Goal: Task Accomplishment & Management: Manage account settings

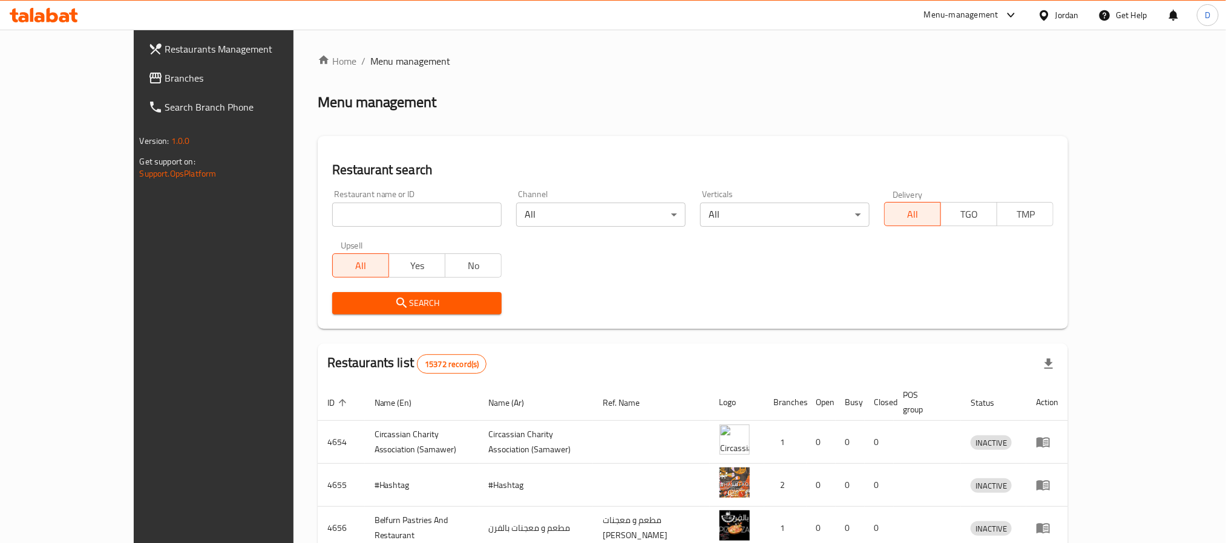
drag, startPoint x: 0, startPoint y: 0, endPoint x: 347, endPoint y: 220, distance: 411.2
click at [347, 220] on input "search" at bounding box center [416, 215] width 169 height 24
drag, startPoint x: 347, startPoint y: 220, endPoint x: 307, endPoint y: 211, distance: 40.9
click at [332, 211] on input "search" at bounding box center [416, 215] width 169 height 24
paste input "Prime Burger"
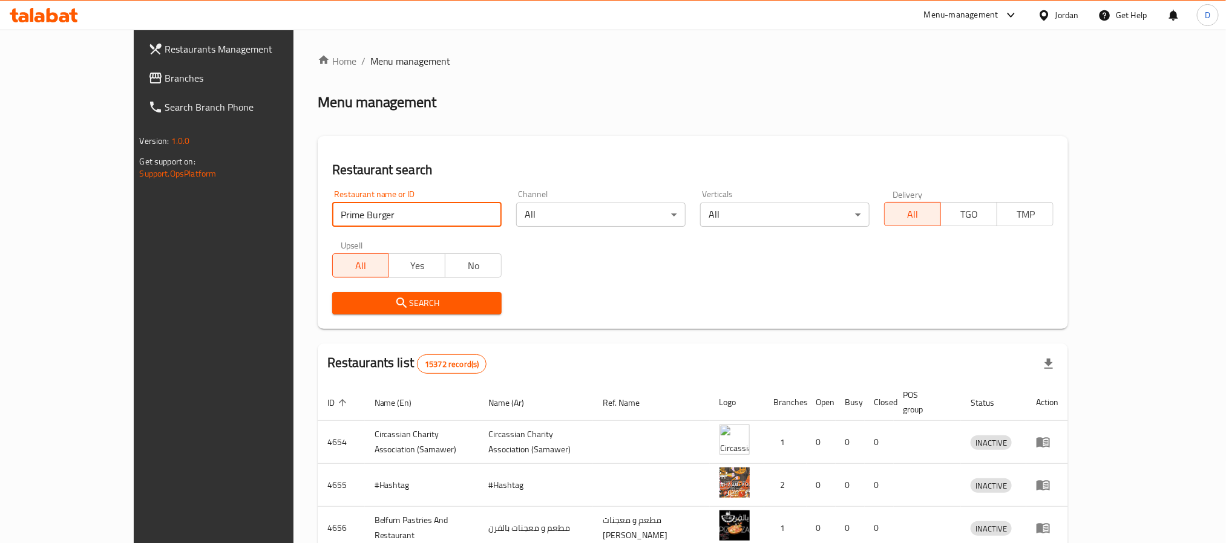
type input "Prime Burger"
click button "Search" at bounding box center [416, 303] width 169 height 22
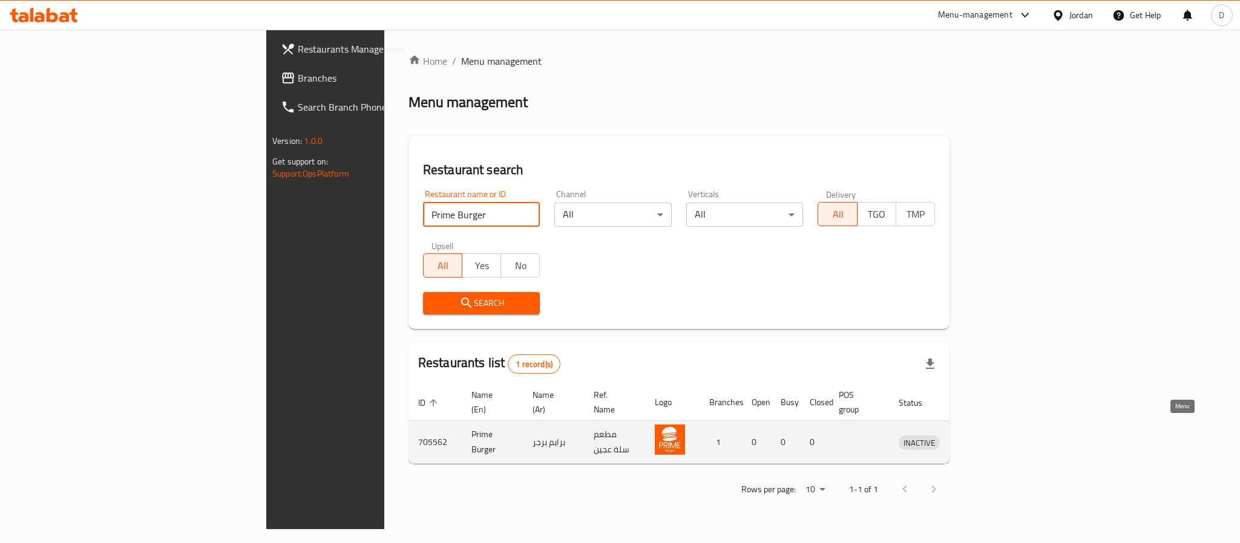
click at [976, 440] on icon "enhanced table" at bounding box center [974, 442] width 4 height 5
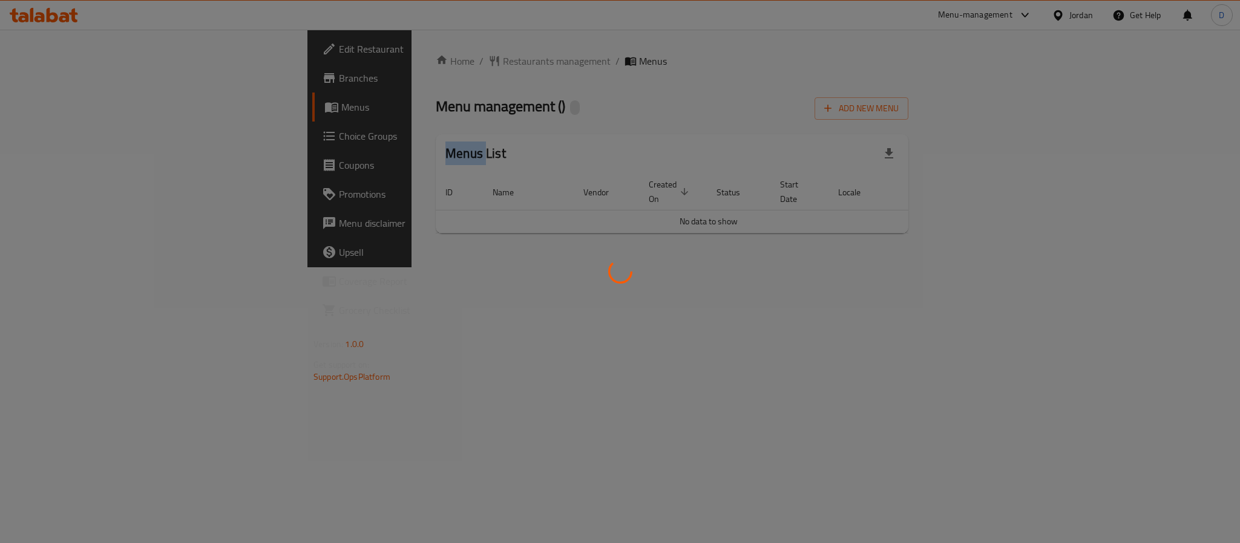
click at [1172, 429] on div at bounding box center [620, 271] width 1240 height 543
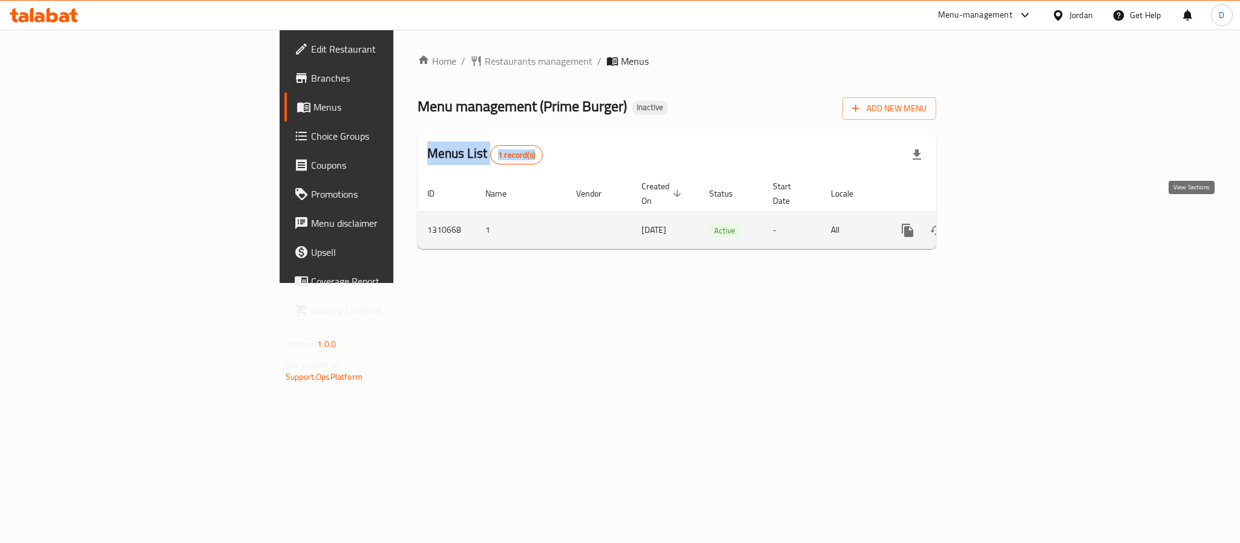
click at [1002, 223] on icon "enhanced table" at bounding box center [994, 230] width 15 height 15
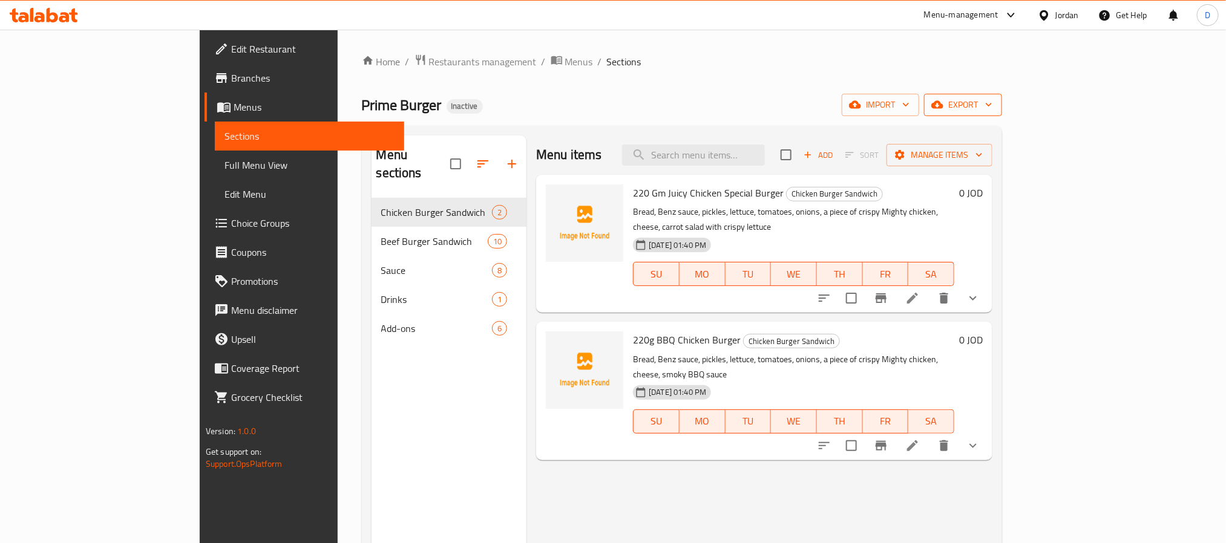
click at [992, 104] on span "export" at bounding box center [963, 104] width 59 height 15
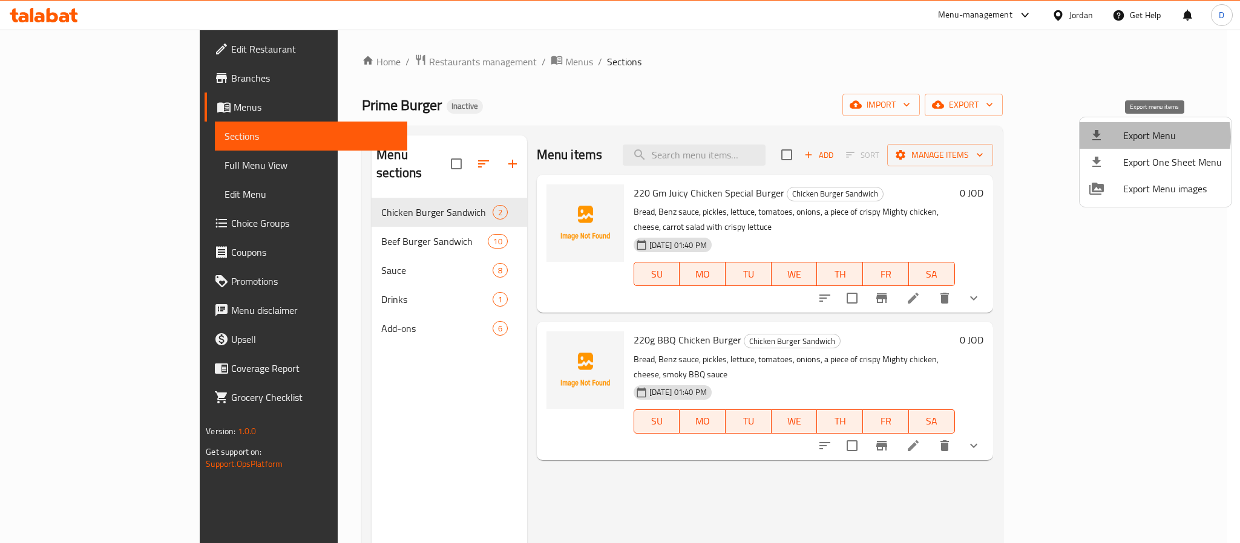
click at [1148, 137] on span "Export Menu" at bounding box center [1172, 135] width 99 height 15
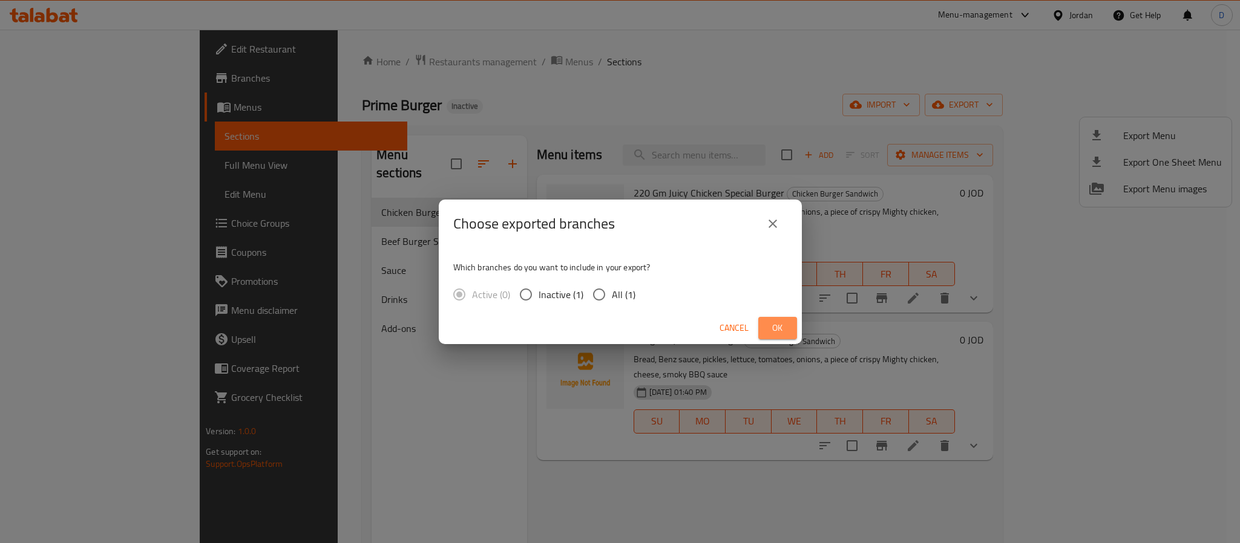
click at [772, 327] on span "Ok" at bounding box center [777, 328] width 19 height 15
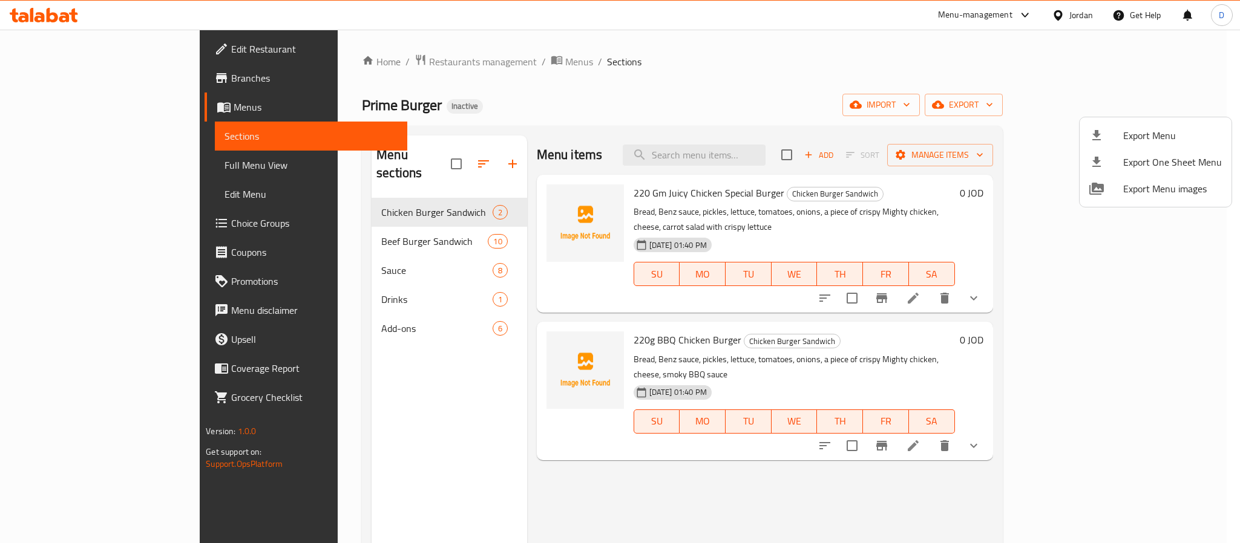
click at [682, 64] on div at bounding box center [620, 271] width 1240 height 543
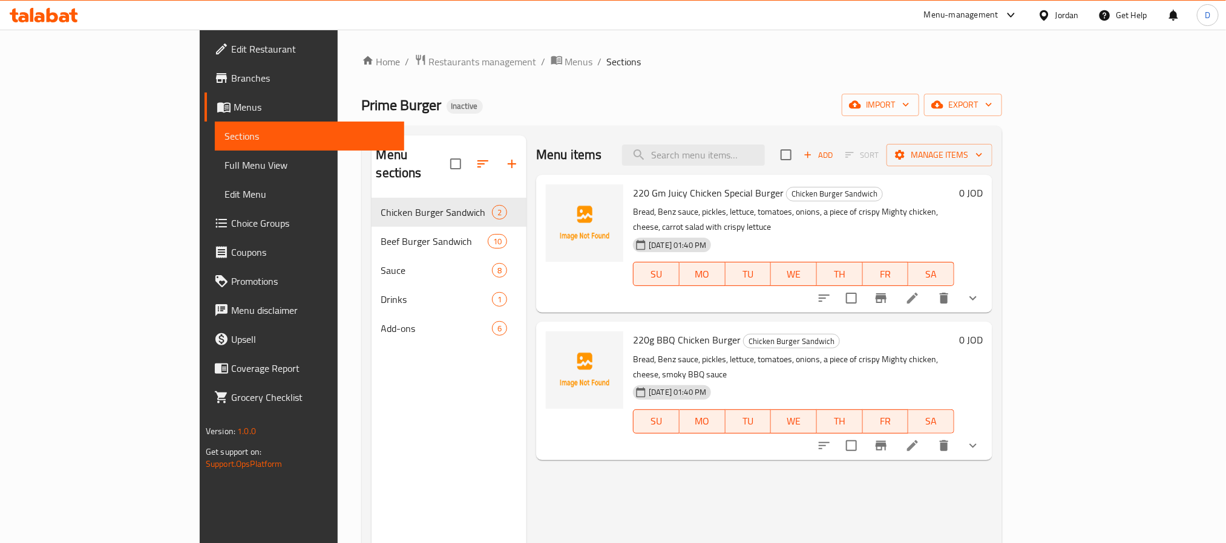
click at [1058, 20] on div "Jordan" at bounding box center [1067, 14] width 24 height 13
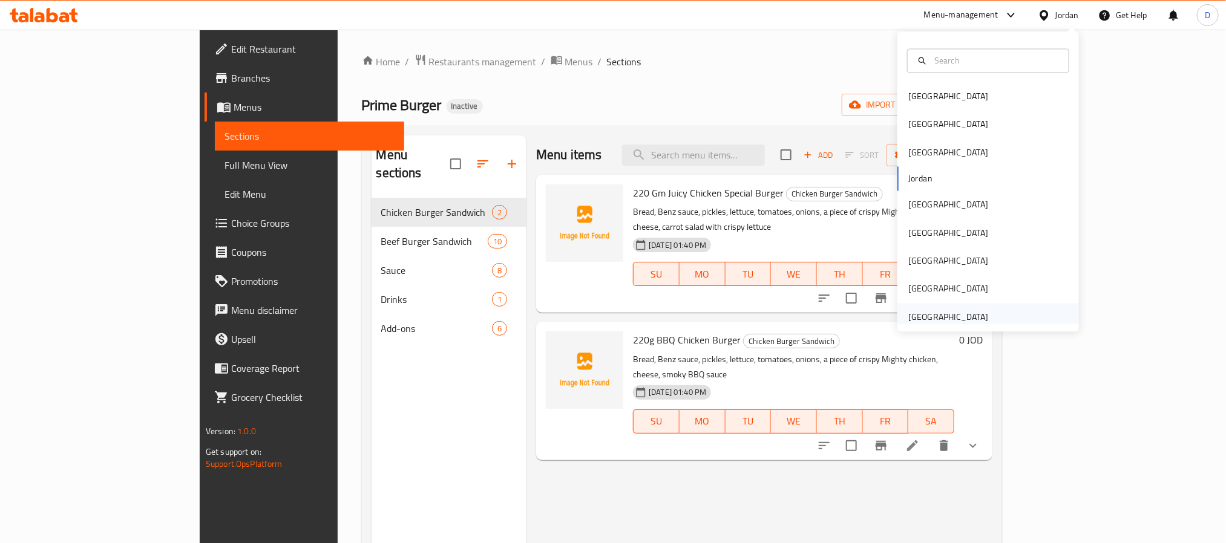
click at [937, 316] on div "[GEOGRAPHIC_DATA]" at bounding box center [948, 316] width 80 height 13
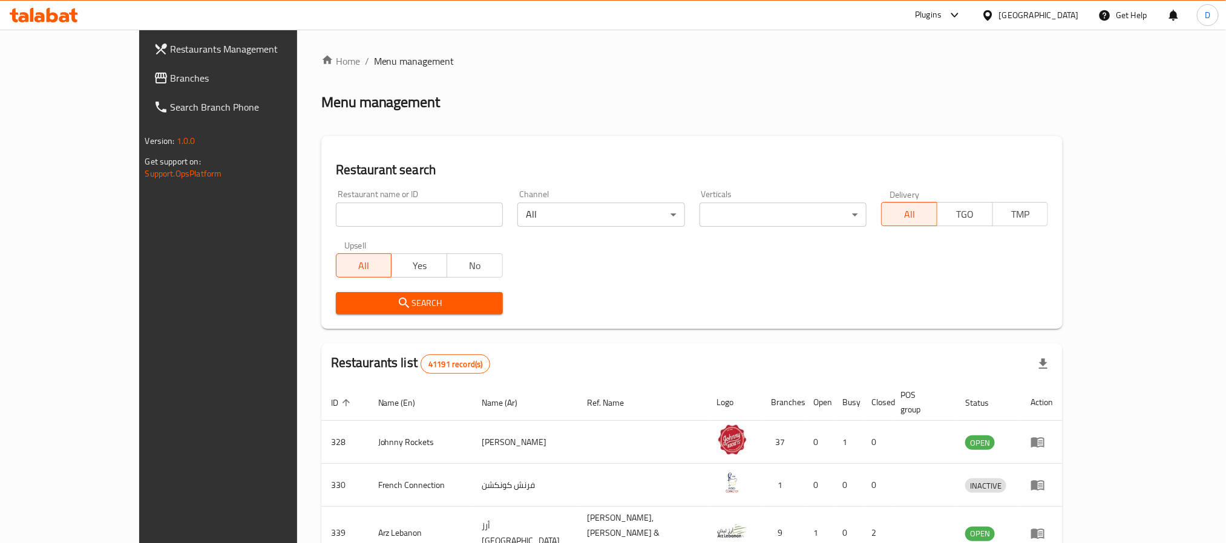
click at [955, 16] on icon at bounding box center [954, 15] width 15 height 15
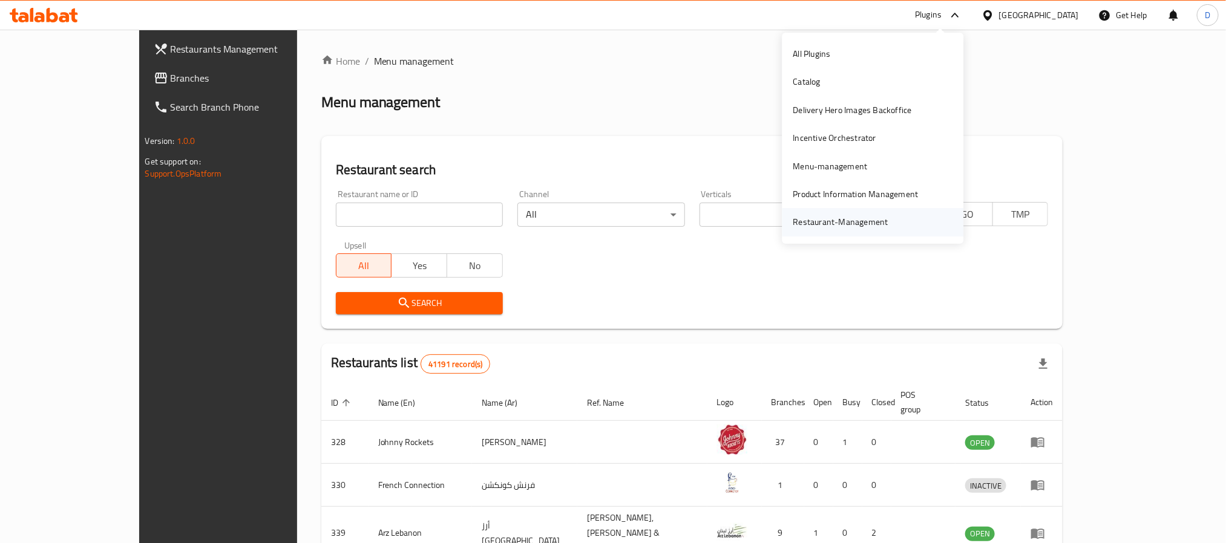
click at [888, 212] on div "Restaurant-Management" at bounding box center [840, 222] width 114 height 28
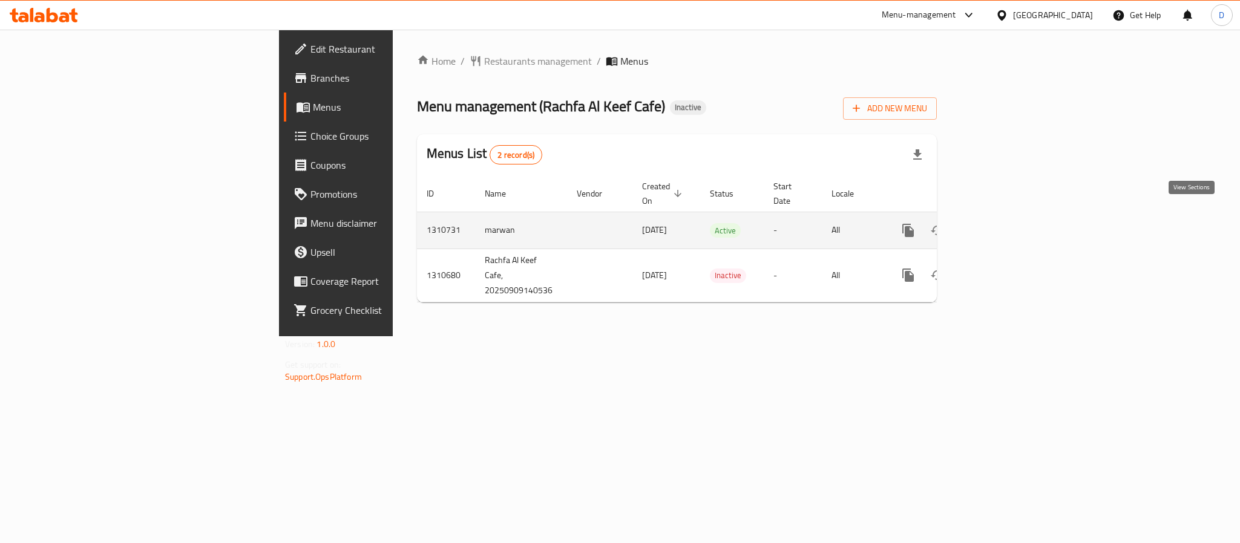
click at [1002, 223] on icon "enhanced table" at bounding box center [995, 230] width 15 height 15
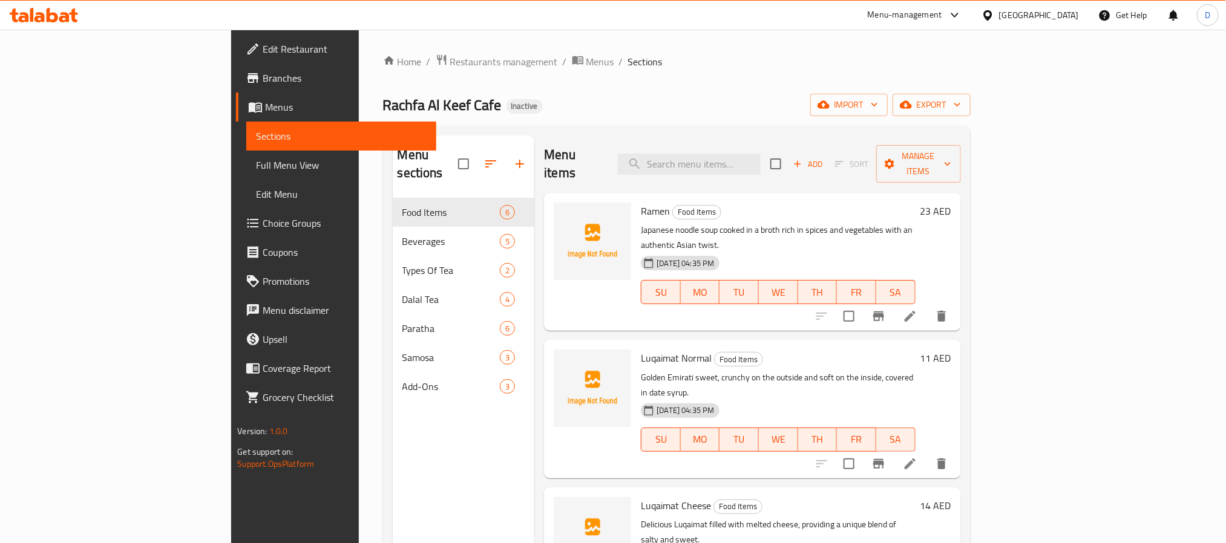
click at [256, 164] on span "Full Menu View" at bounding box center [341, 165] width 170 height 15
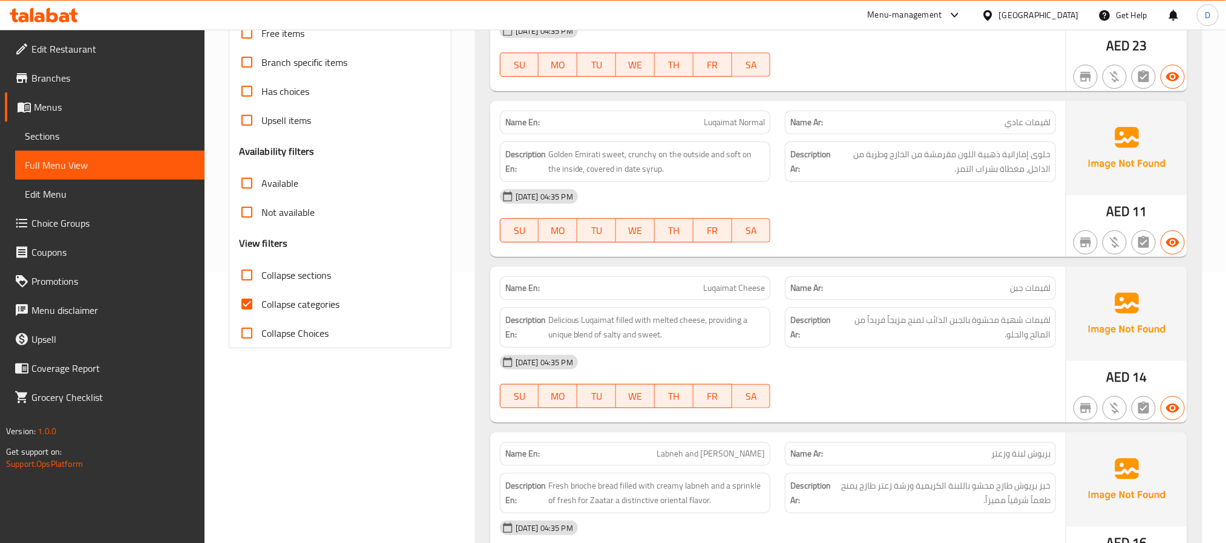
scroll to position [272, 0]
click at [944, 269] on div "Name En: Luqaimat Cheese Name Ar: لقيمات جبن Description En: Delicious Luqaimat…" at bounding box center [777, 344] width 575 height 156
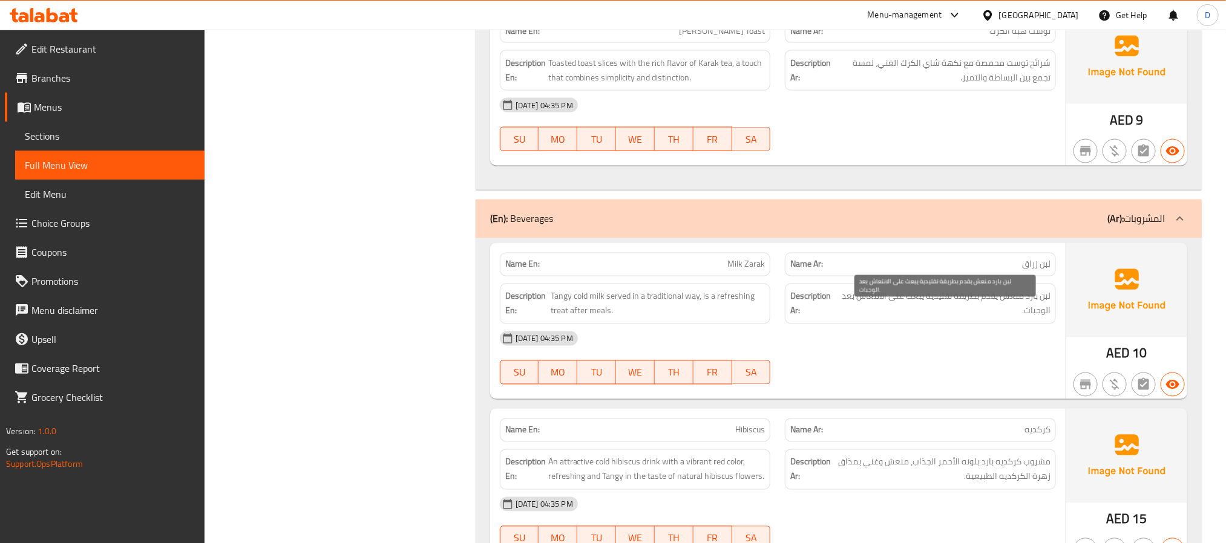
click at [846, 319] on span "لبن بارد منعش يقدم بطريقة تقليدية يبعث على الانتعاش بعد الوجبات." at bounding box center [945, 304] width 212 height 30
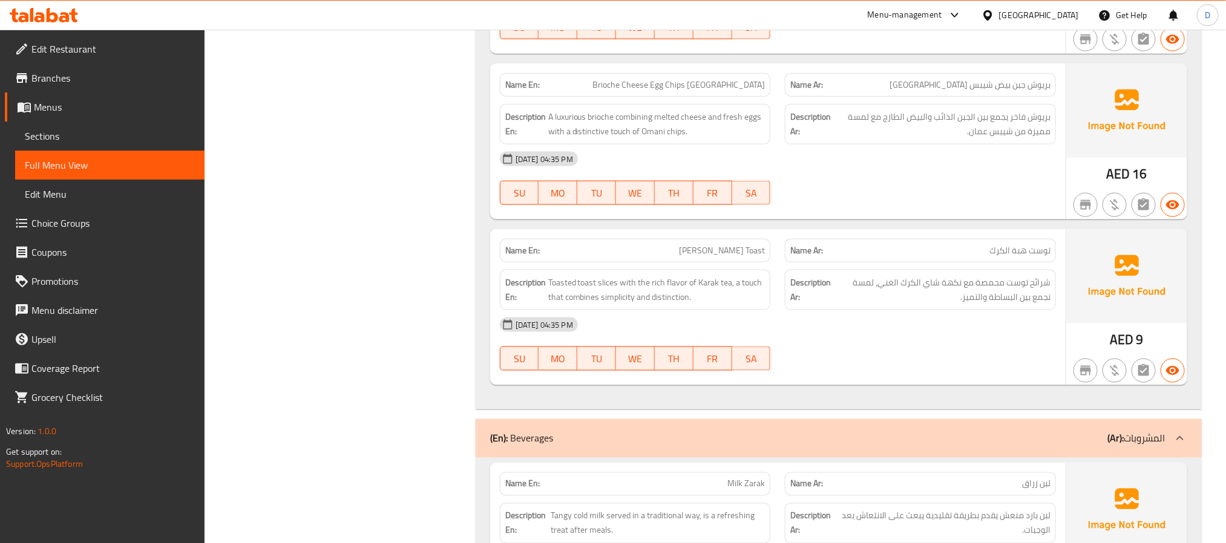
scroll to position [849, 0]
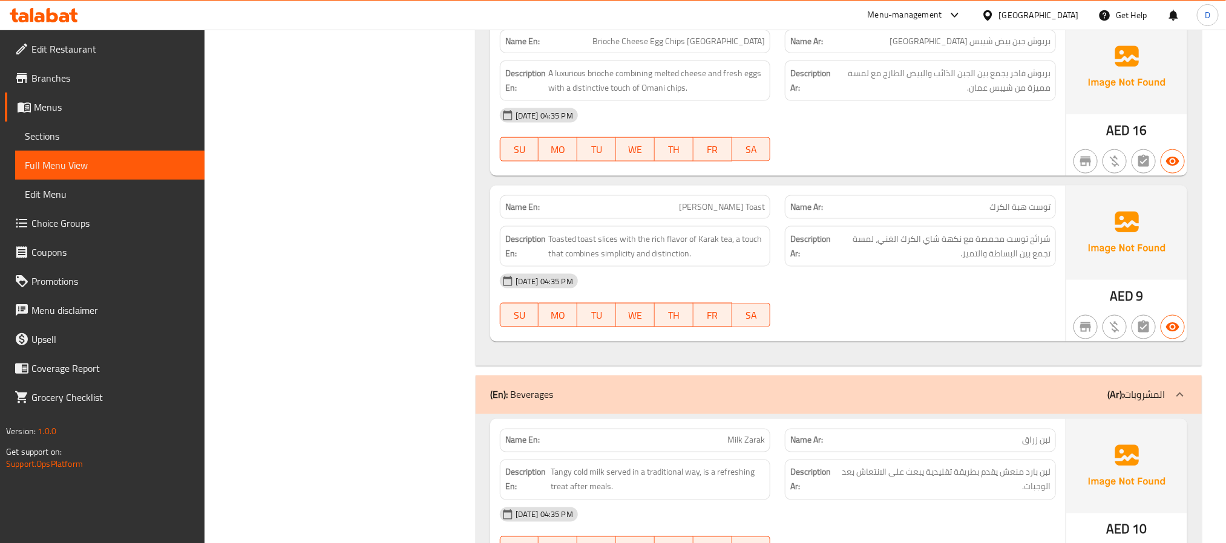
click at [710, 214] on span "Hiba Karak Toast" at bounding box center [722, 207] width 86 height 13
copy span "Hiba Karak Toast"
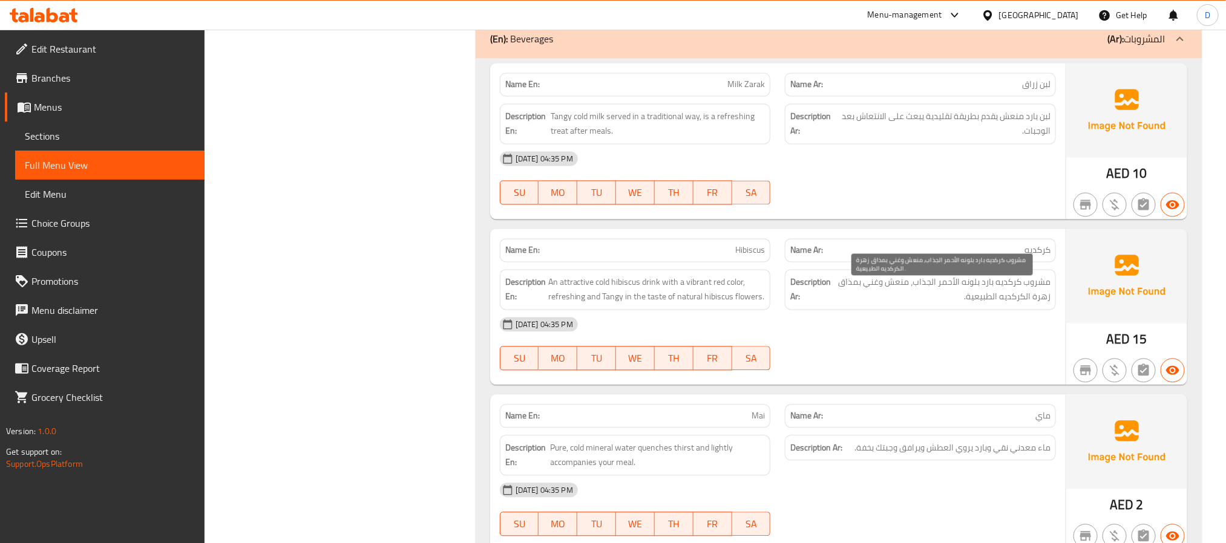
scroll to position [1303, 0]
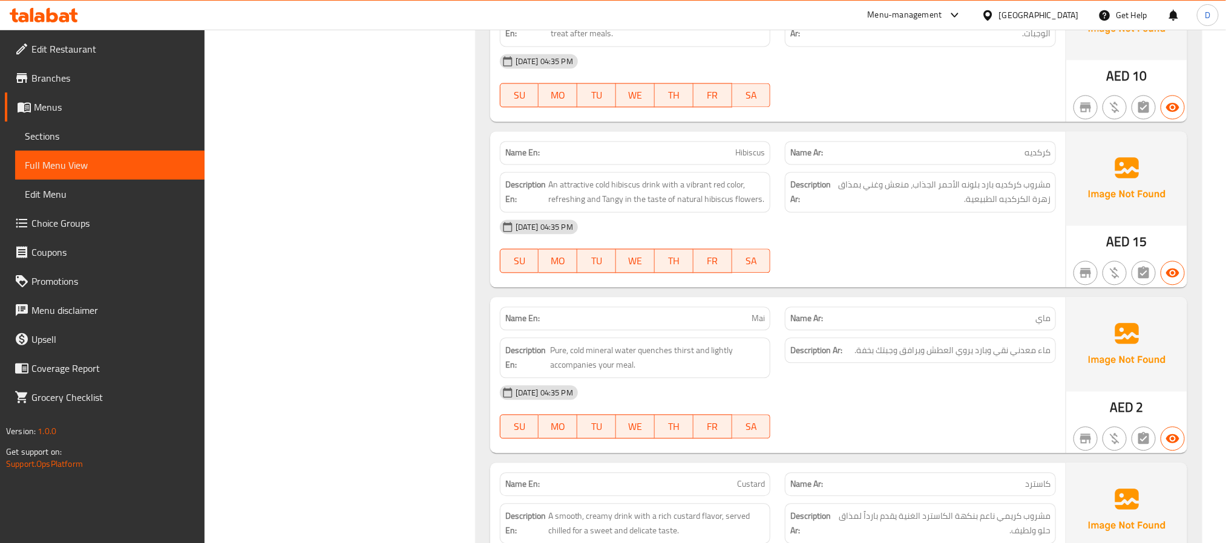
click at [935, 261] on div "09-09-2025 04:35 PM SU MO TU WE TH FR SA" at bounding box center [777, 246] width 571 height 68
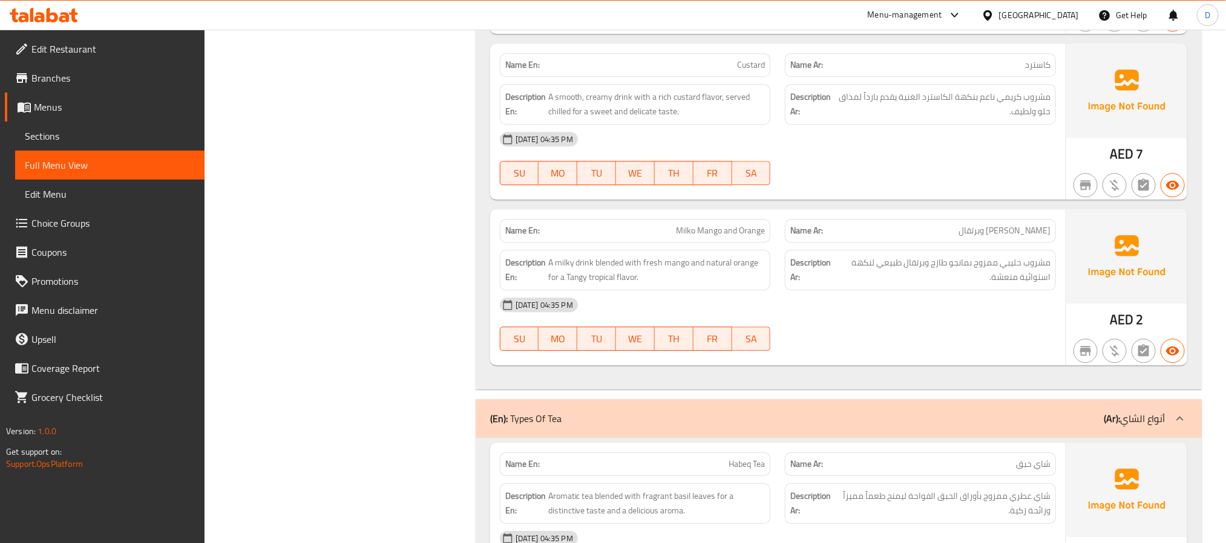
scroll to position [1757, 0]
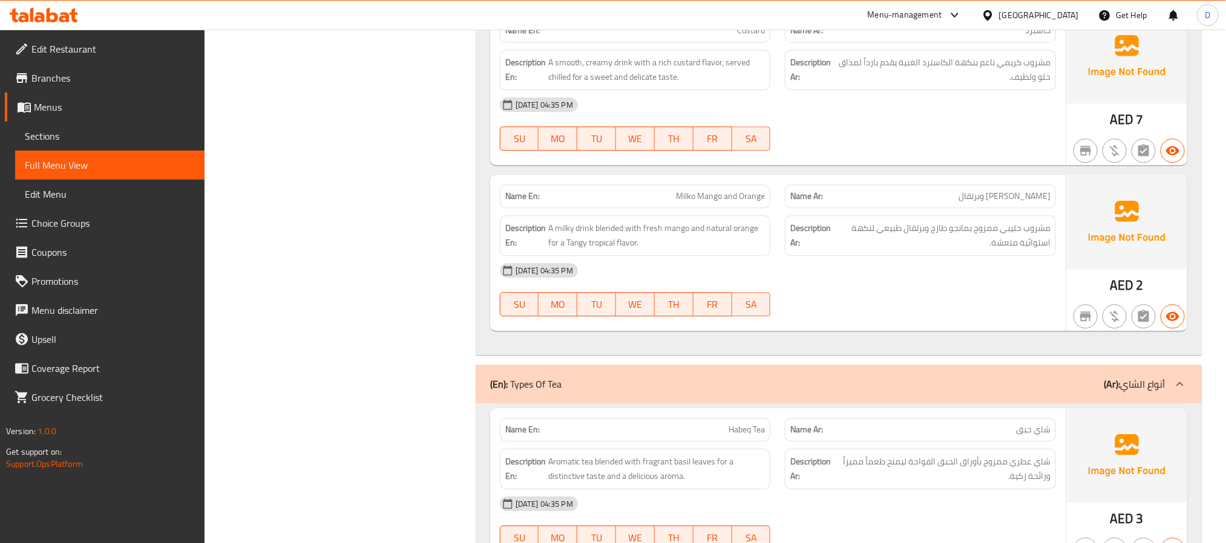
drag, startPoint x: 817, startPoint y: 280, endPoint x: 728, endPoint y: 254, distance: 92.7
click at [817, 280] on div "[DATE] 04:35 PM" at bounding box center [777, 270] width 571 height 29
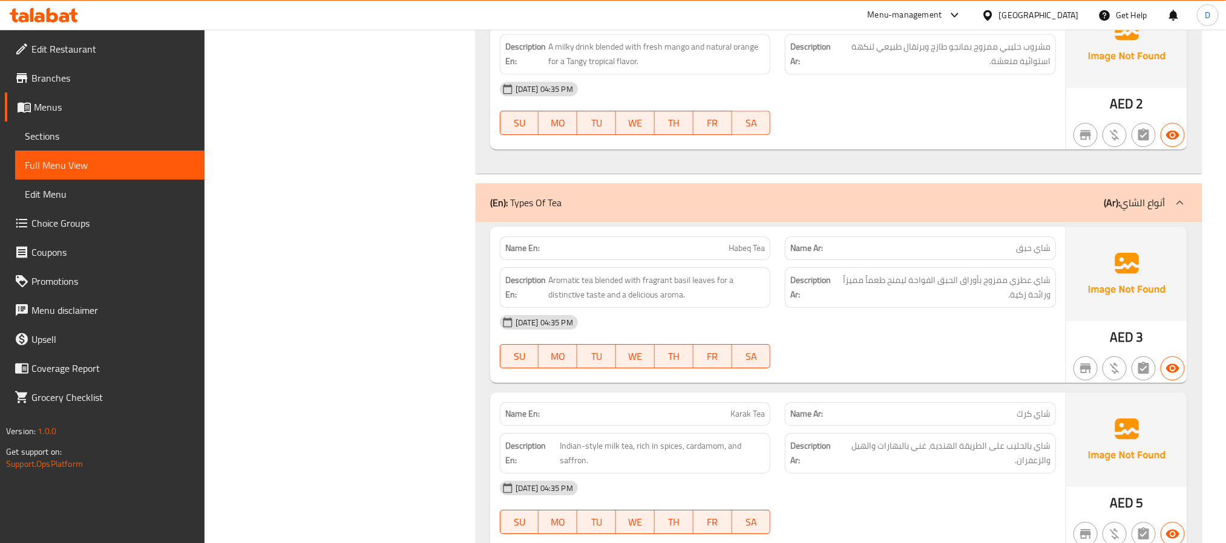
scroll to position [2029, 0]
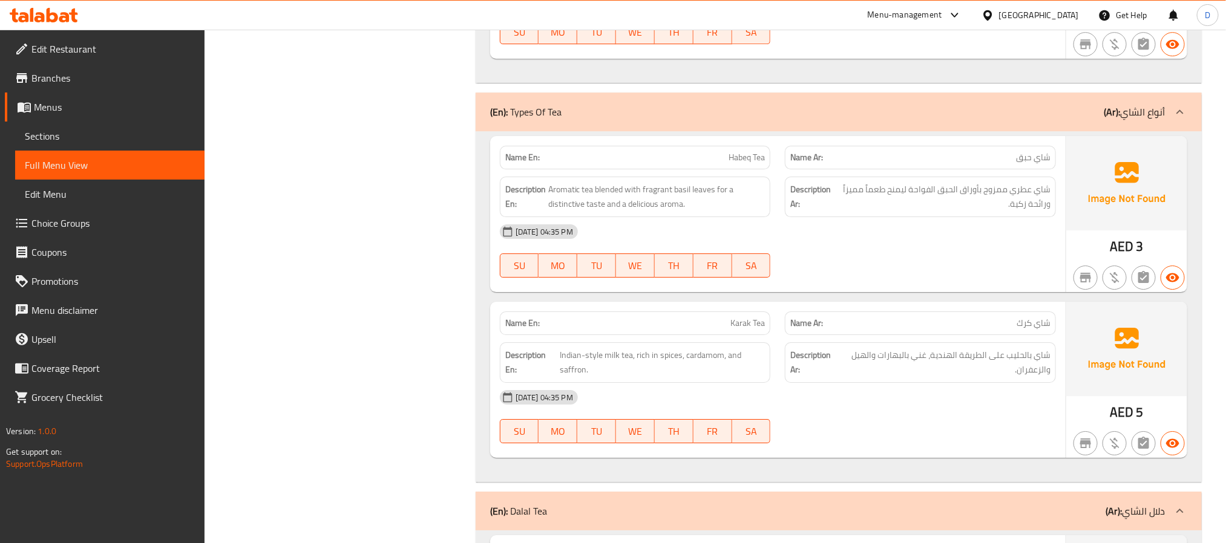
click at [737, 164] on span "Habeq Tea" at bounding box center [746, 157] width 36 height 13
copy span "Habeq"
click at [685, 204] on span "Aromatic tea blended with fragrant basil leaves for a distinctive taste and a d…" at bounding box center [656, 197] width 217 height 30
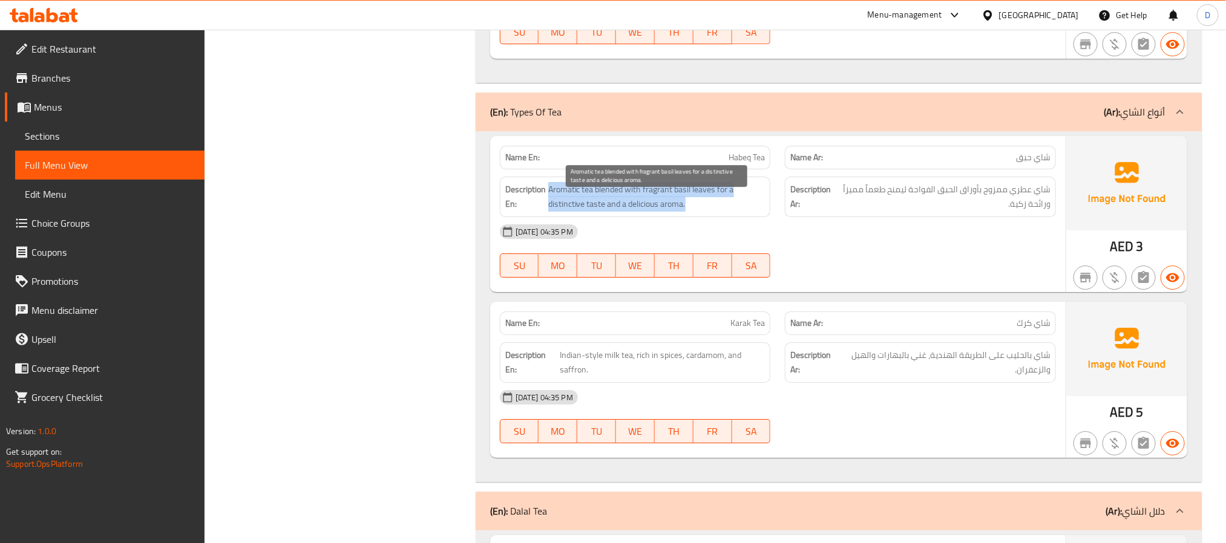
click at [685, 204] on span "Aromatic tea blended with fragrant basil leaves for a distinctive taste and a d…" at bounding box center [656, 197] width 217 height 30
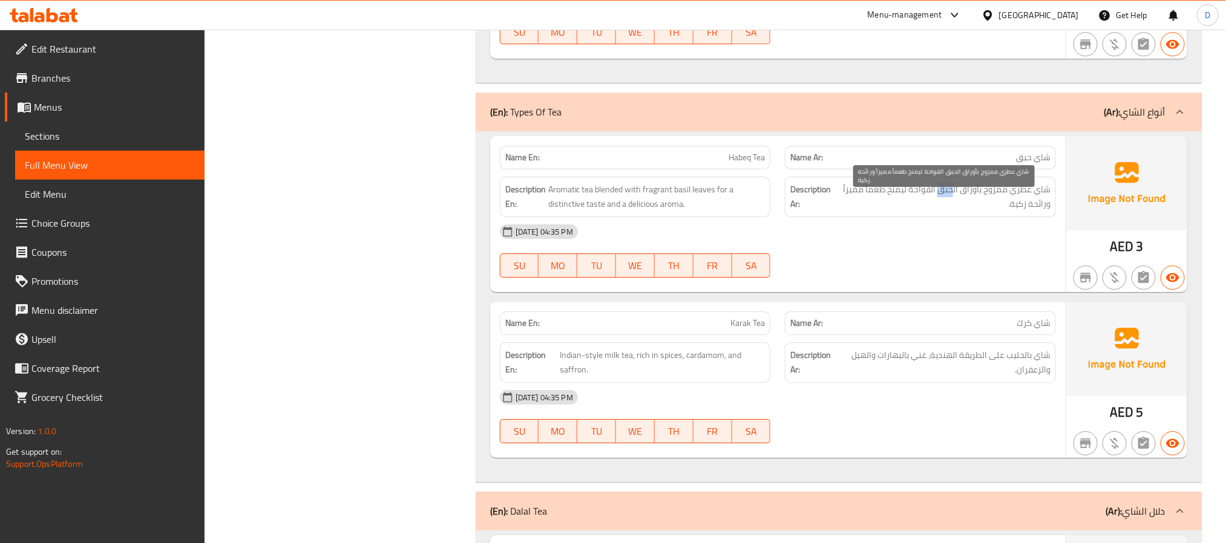
drag, startPoint x: 940, startPoint y: 206, endPoint x: 953, endPoint y: 208, distance: 13.4
click at [953, 208] on span "شاي عطري ممزوج بأوراق الحبق الفواحة ليمنح طعماً مميزاً ورائحة زكية." at bounding box center [944, 197] width 214 height 30
copy span "حبق"
click at [742, 164] on span "Habeq Tea" at bounding box center [746, 157] width 36 height 13
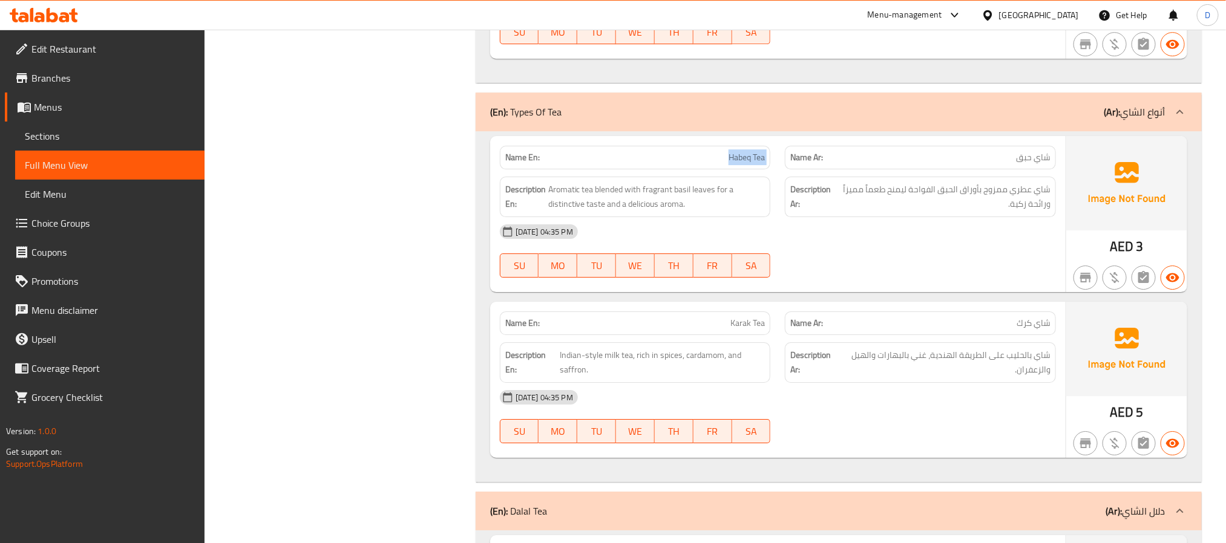
click at [742, 164] on span "Habeq Tea" at bounding box center [746, 157] width 36 height 13
copy span "Habeq Tea"
click at [741, 330] on span "Karak Tea" at bounding box center [747, 323] width 34 height 13
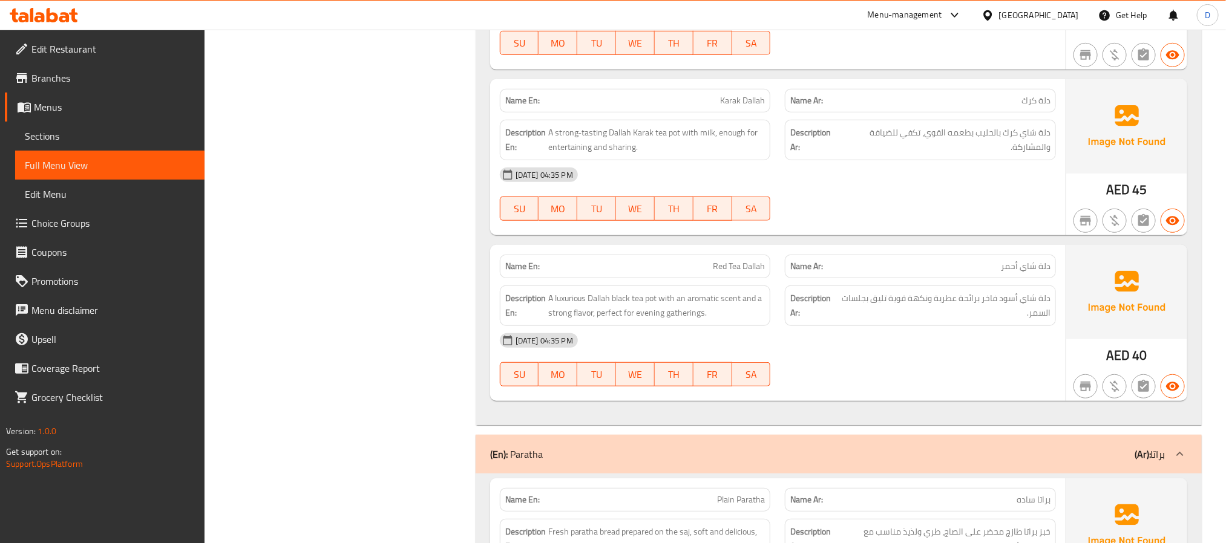
scroll to position [2846, 0]
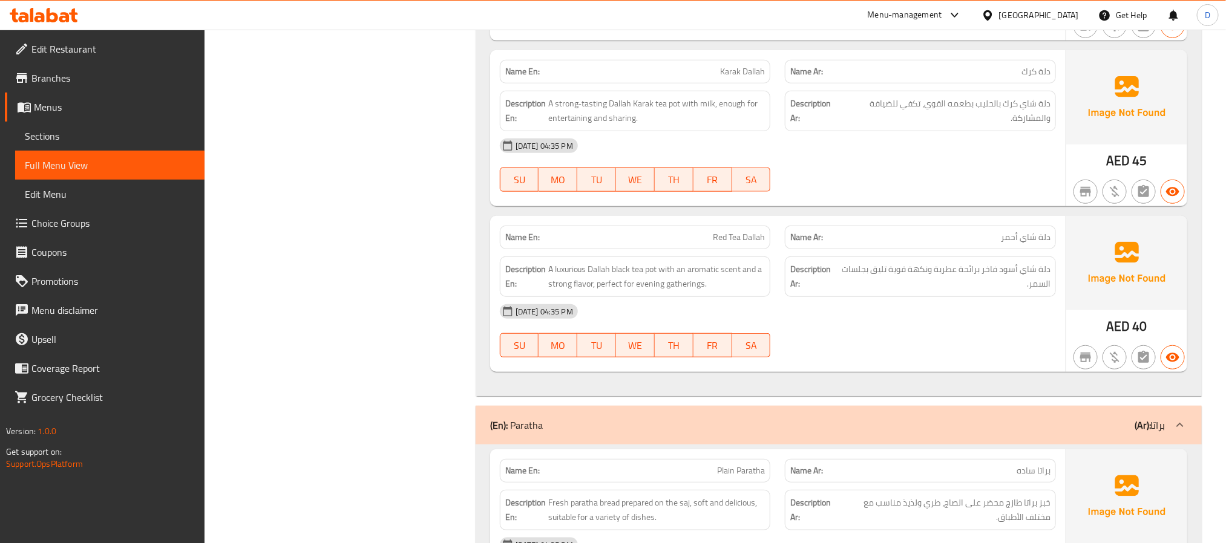
click at [744, 244] on span "Red Tea Dallah" at bounding box center [739, 237] width 52 height 13
copy span "Red Tea Dallah"
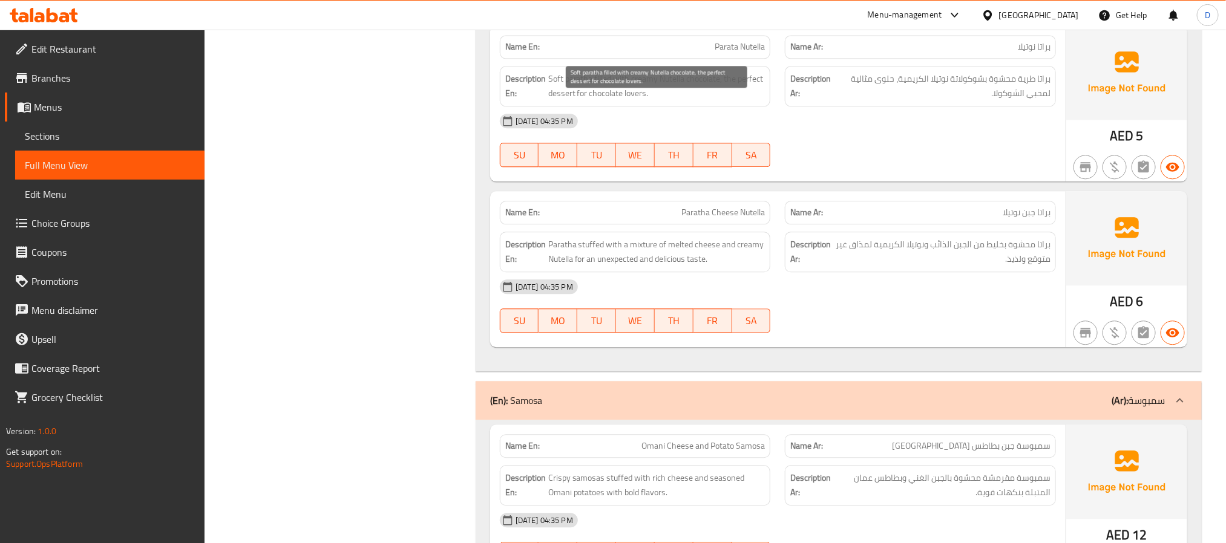
scroll to position [3935, 0]
click at [748, 217] on span "Paratha Cheese Nutella" at bounding box center [722, 210] width 83 height 13
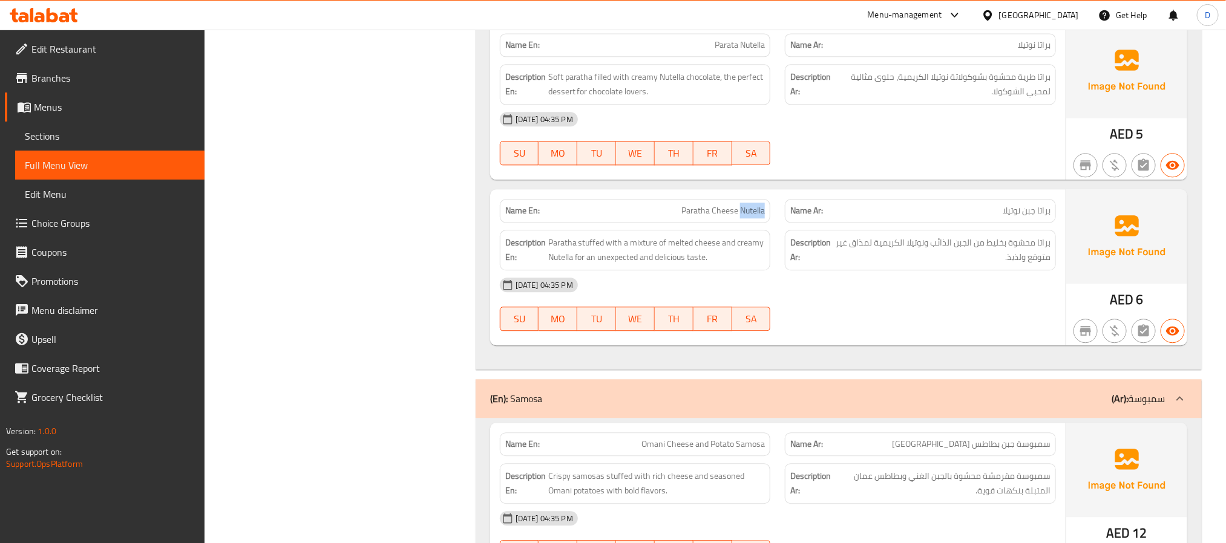
click at [748, 217] on span "Paratha Cheese Nutella" at bounding box center [722, 210] width 83 height 13
copy span "Paratha Cheese Nutella"
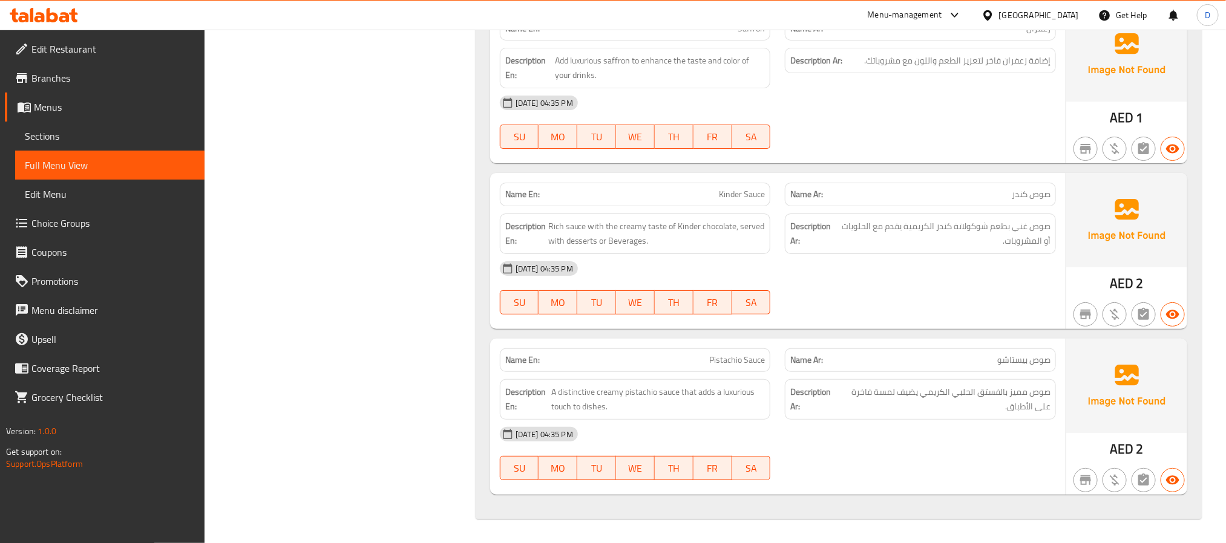
scroll to position [4933, 0]
click at [661, 414] on span "A distinctive creamy pistachio sauce that adds a luxurious touch to dishes." at bounding box center [658, 400] width 214 height 30
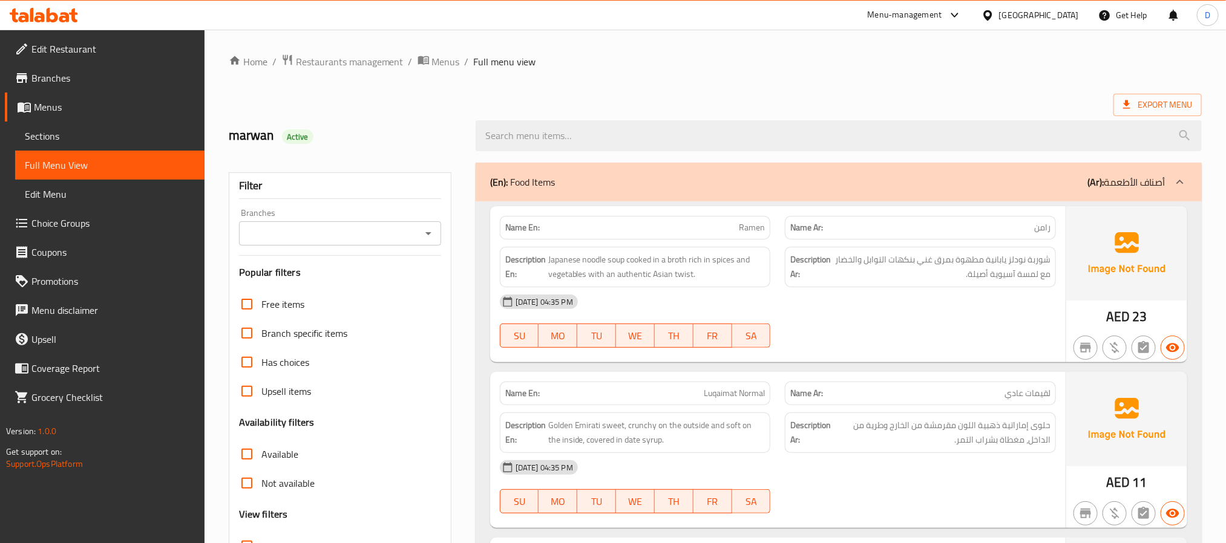
drag, startPoint x: 129, startPoint y: 142, endPoint x: 193, endPoint y: 136, distance: 63.8
click at [129, 142] on span "Sections" at bounding box center [110, 136] width 170 height 15
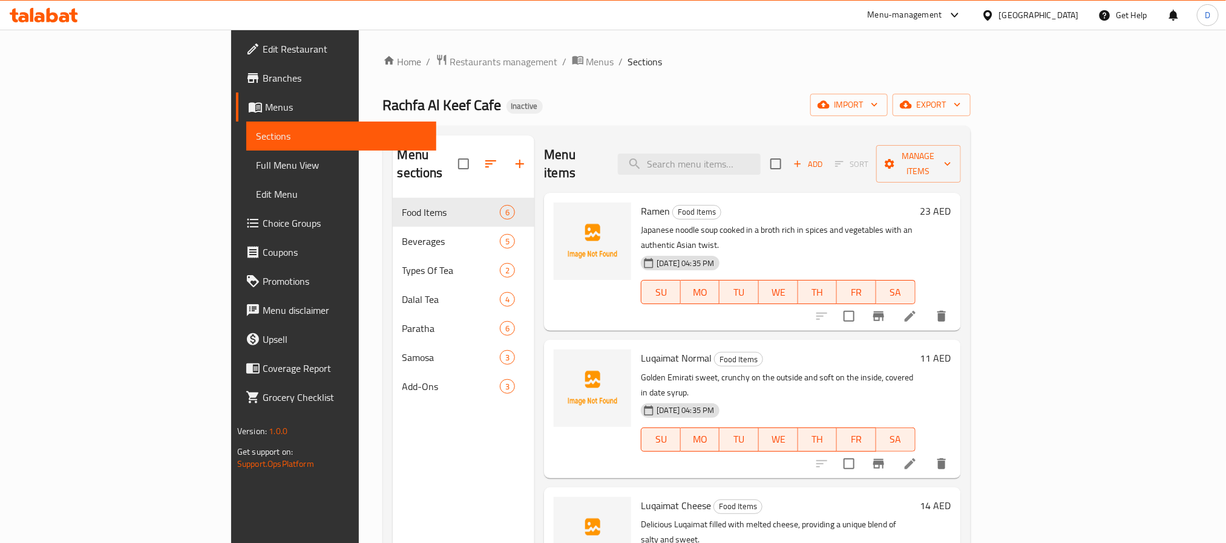
click at [946, 298] on div "Ramen Food Items Japanese noodle soup cooked in a broth rich in spices and vege…" at bounding box center [752, 262] width 416 height 138
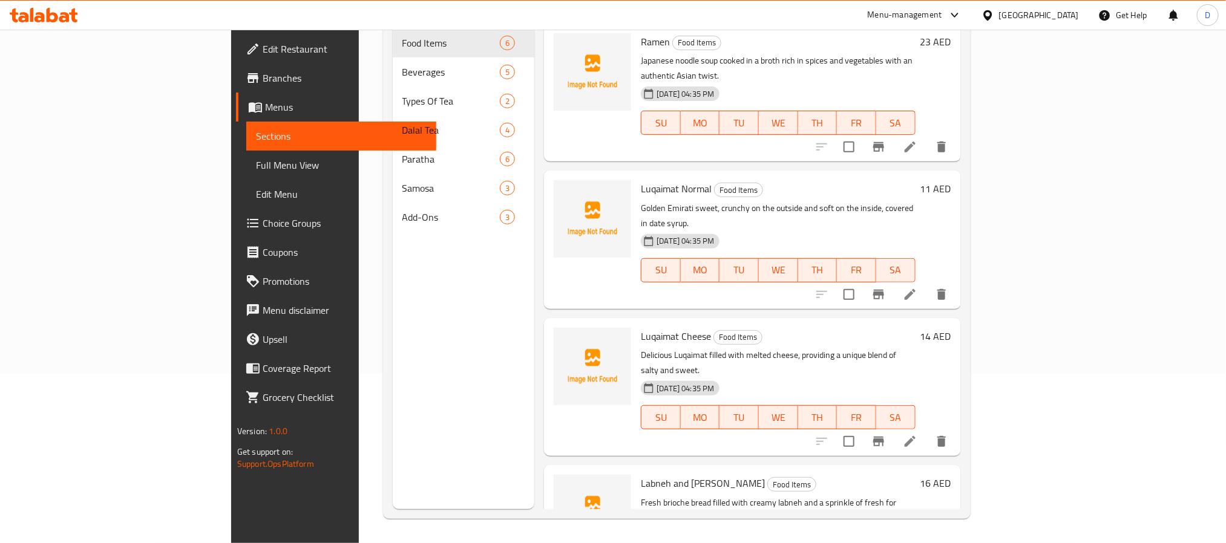
scroll to position [280, 0]
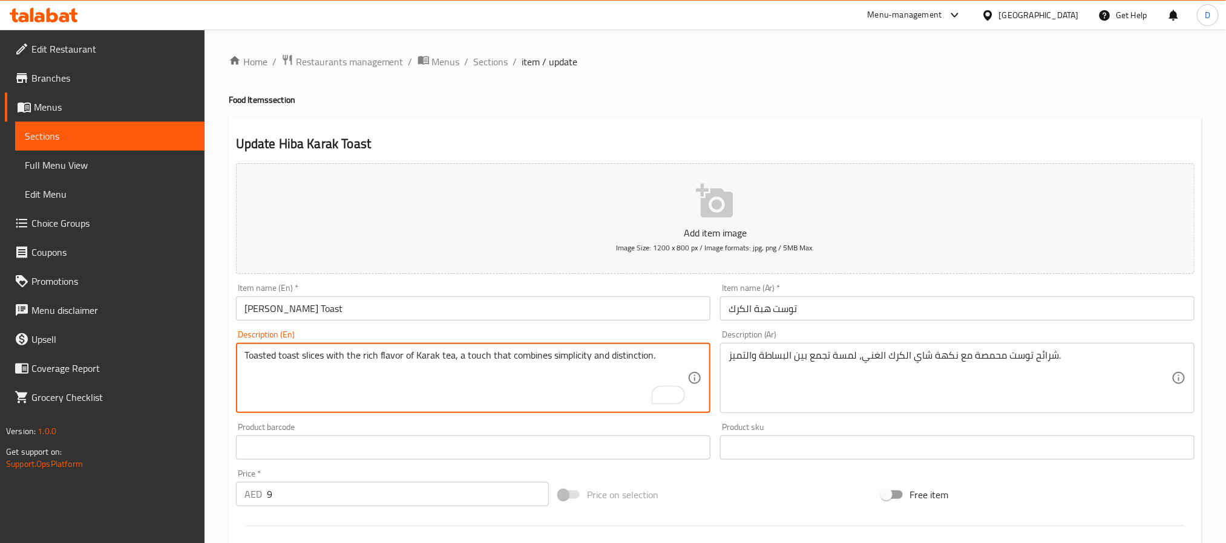
drag, startPoint x: 661, startPoint y: 360, endPoint x: 453, endPoint y: 354, distance: 208.8
type textarea "Toasted toast slices with the rich flavor of Karak tea"
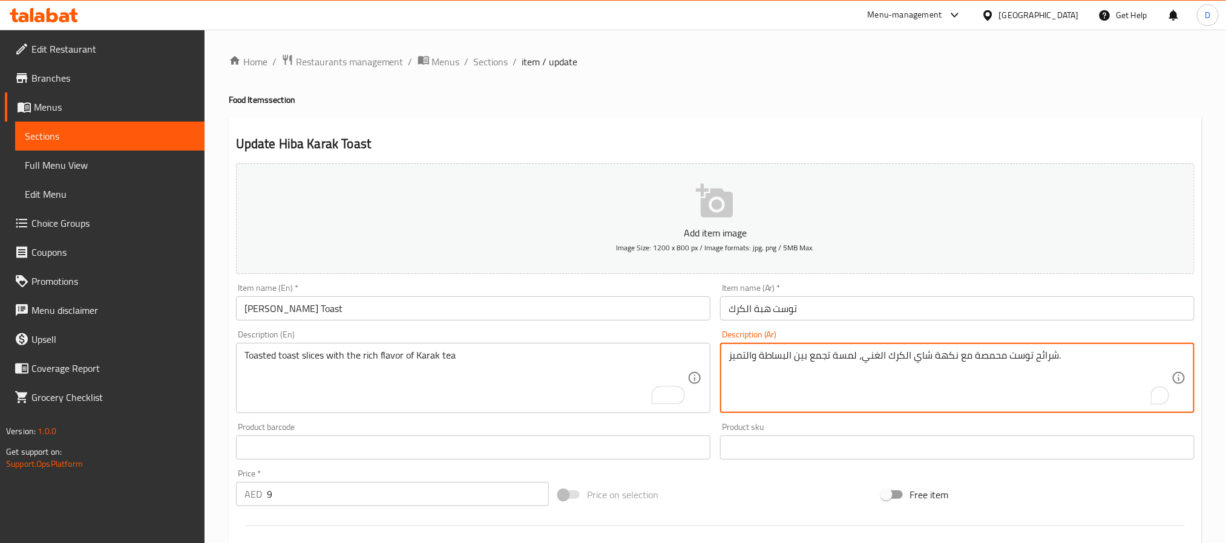
drag, startPoint x: 858, startPoint y: 356, endPoint x: 725, endPoint y: 362, distance: 133.8
type textarea "شرائح توست محمصة مع نكهة شاي الكرك الغني،."
click at [833, 309] on input "توست هبة الكرك" at bounding box center [957, 308] width 474 height 24
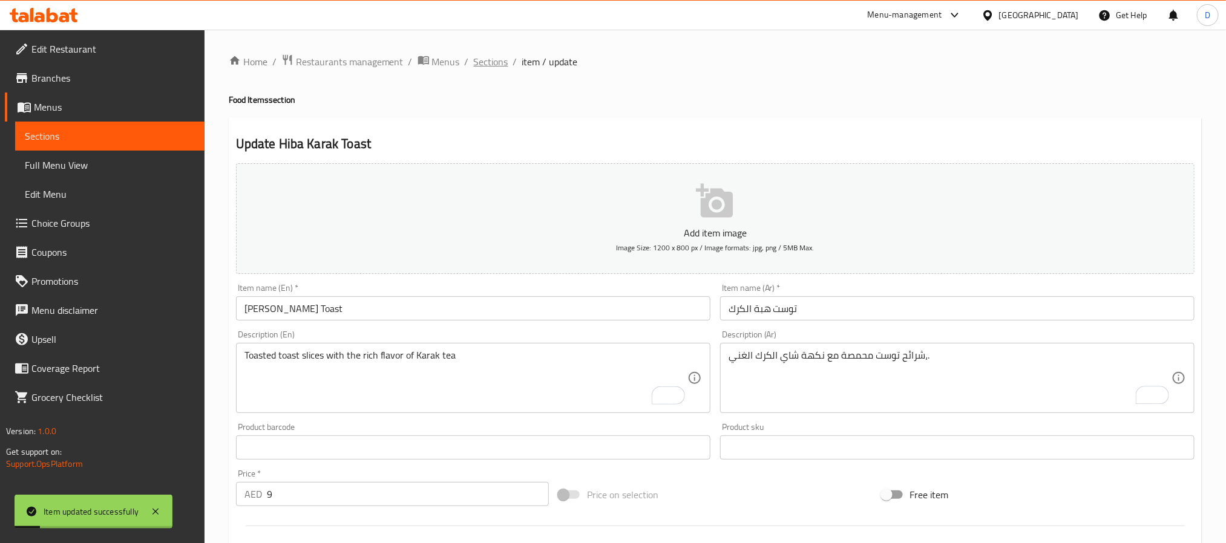
click at [492, 65] on span "Sections" at bounding box center [491, 61] width 34 height 15
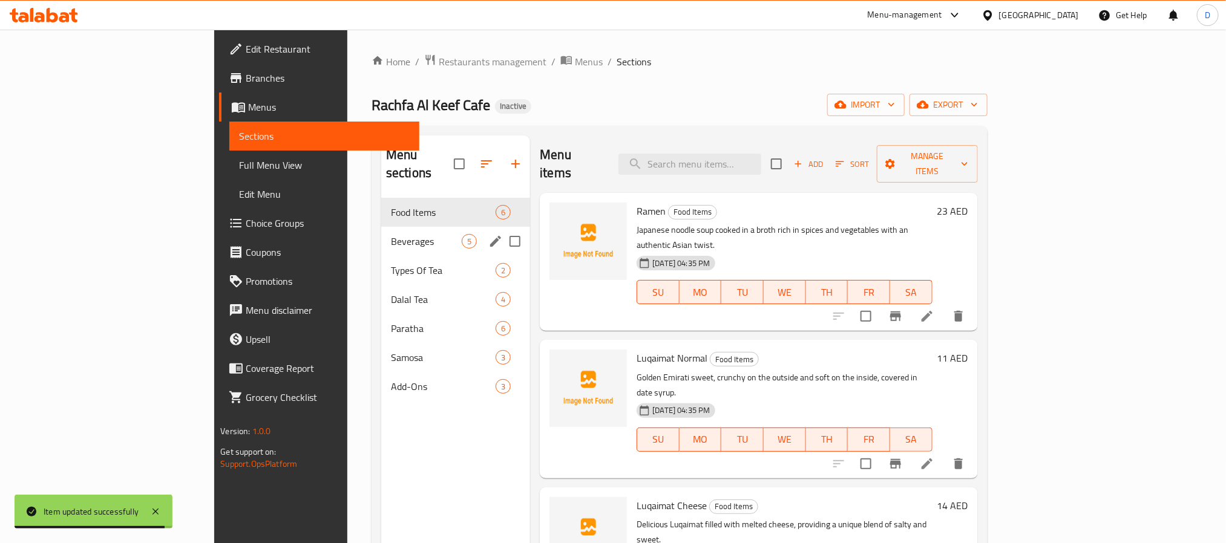
click at [381, 227] on div "Beverages 5" at bounding box center [455, 241] width 149 height 29
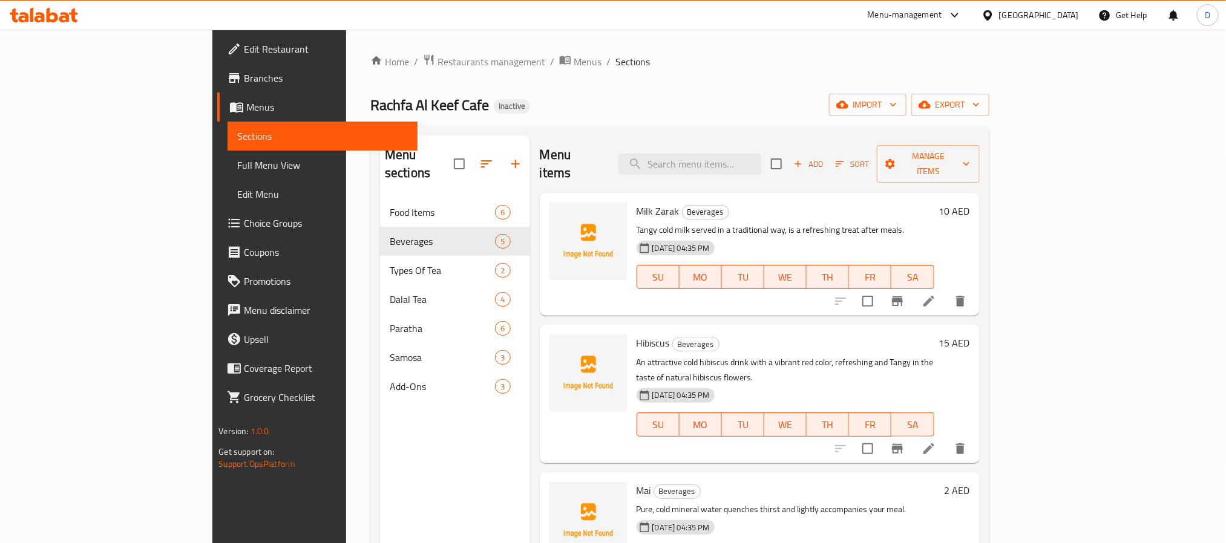
click at [825, 158] on span "Add" at bounding box center [808, 164] width 33 height 14
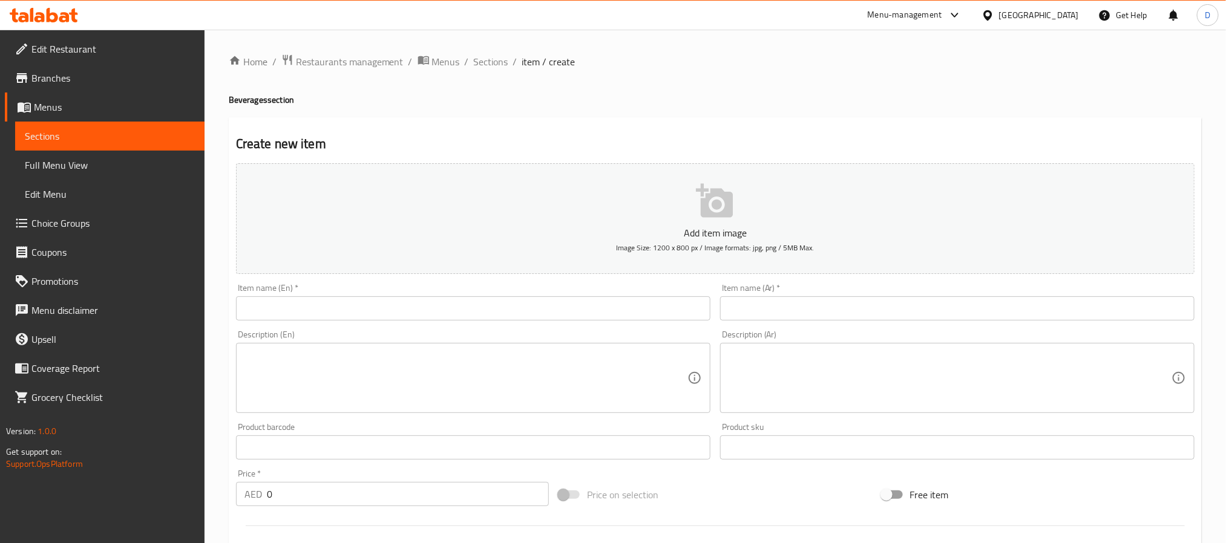
click at [761, 315] on input "text" at bounding box center [957, 308] width 474 height 24
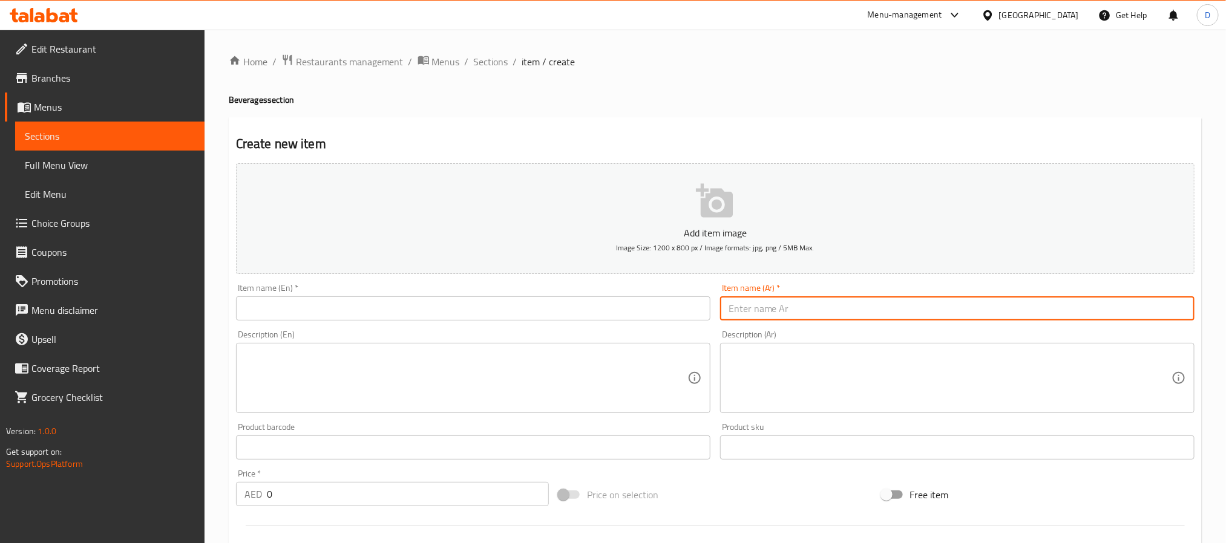
paste input "غرشة كركديه"
type input "غرشة كركديه"
click at [547, 310] on input "text" at bounding box center [473, 308] width 474 height 24
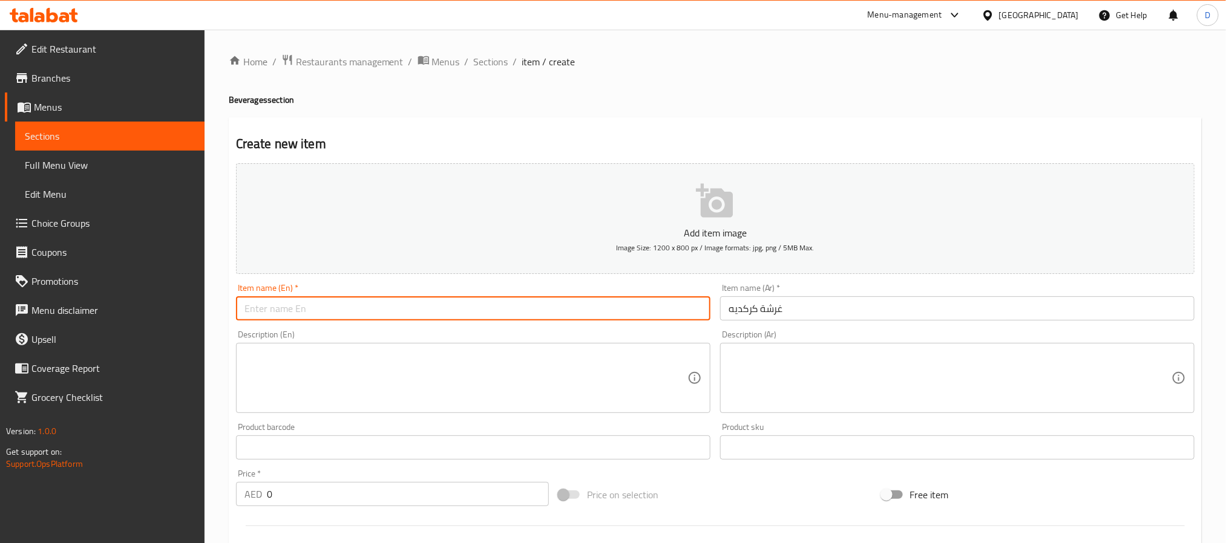
paste input "Bottle"
click at [243, 304] on input "Bottle" at bounding box center [473, 308] width 474 height 24
paste input "hibiscus"
type input "hibiscus Bottle"
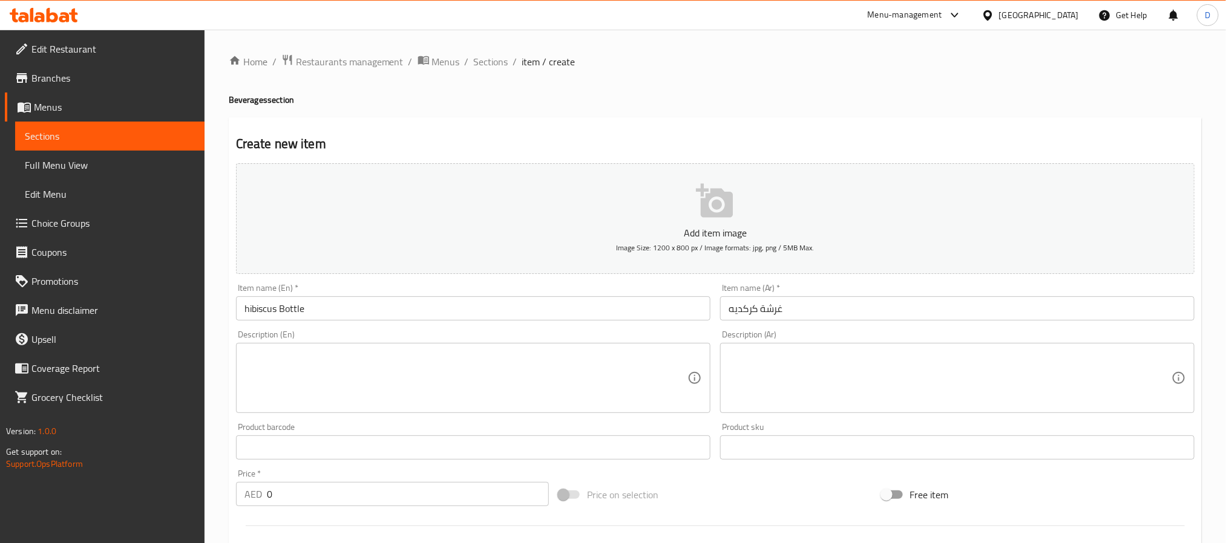
click at [759, 358] on textarea at bounding box center [949, 378] width 443 height 57
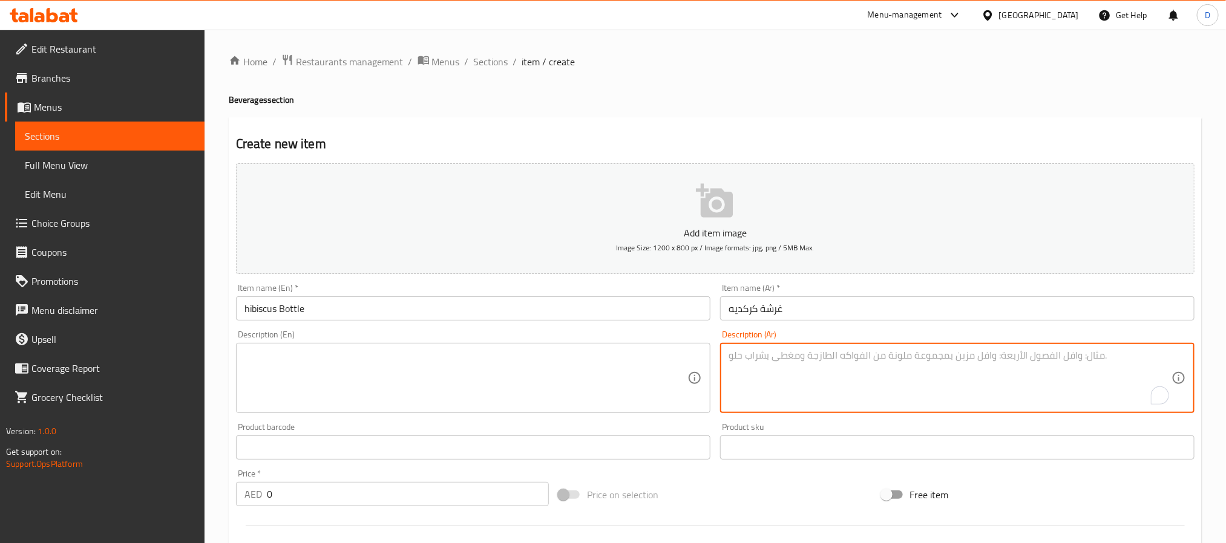
paste textarea "زجاجة كبيرة من عصير الكركديه البارد تكفي للمشاركة، مليئة بالحموضة والانتعاش."
type textarea "زجاجة كبيرة من عصير الكركديه البارد تكفي للمشاركة، مليئة بالحموضة والانتعاش."
click at [515, 383] on textarea at bounding box center [465, 378] width 443 height 57
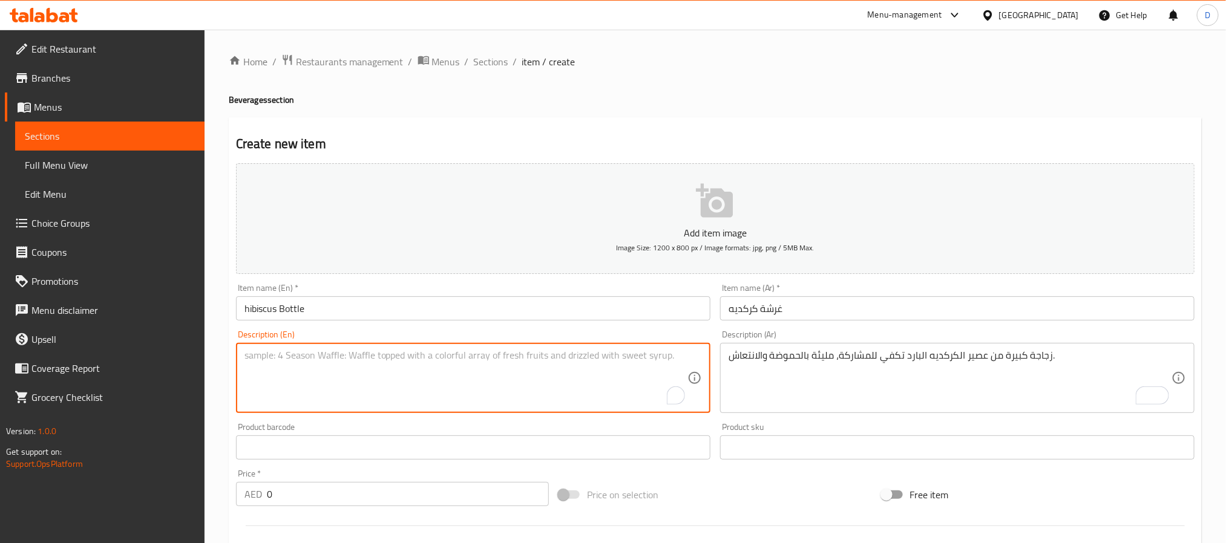
paste textarea "A large bottle of cold hibiscus juice is enough to share, full of acidity and f…"
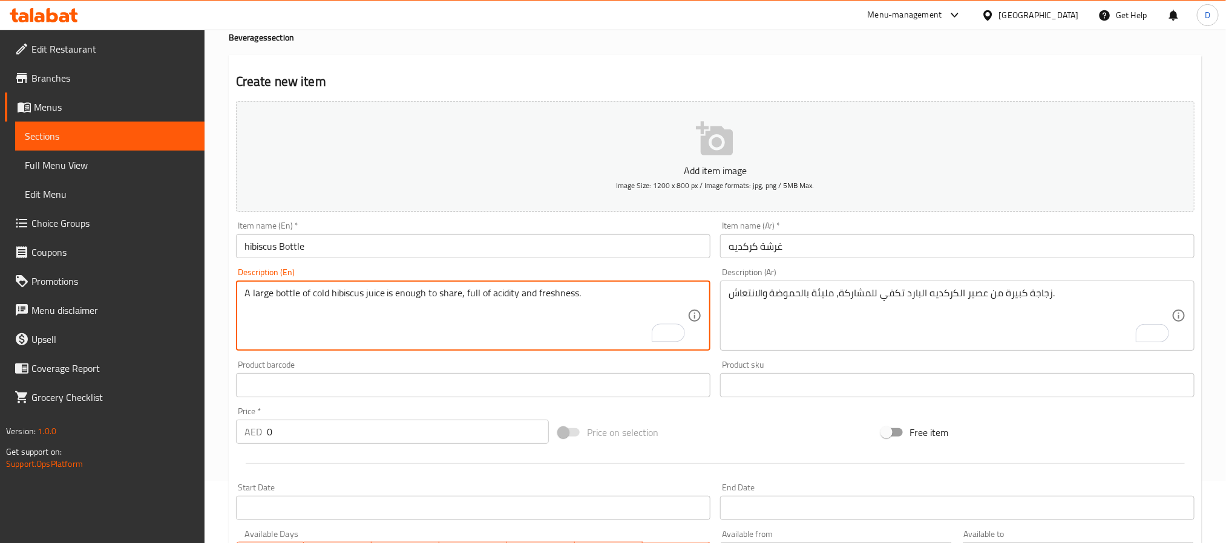
scroll to position [91, 0]
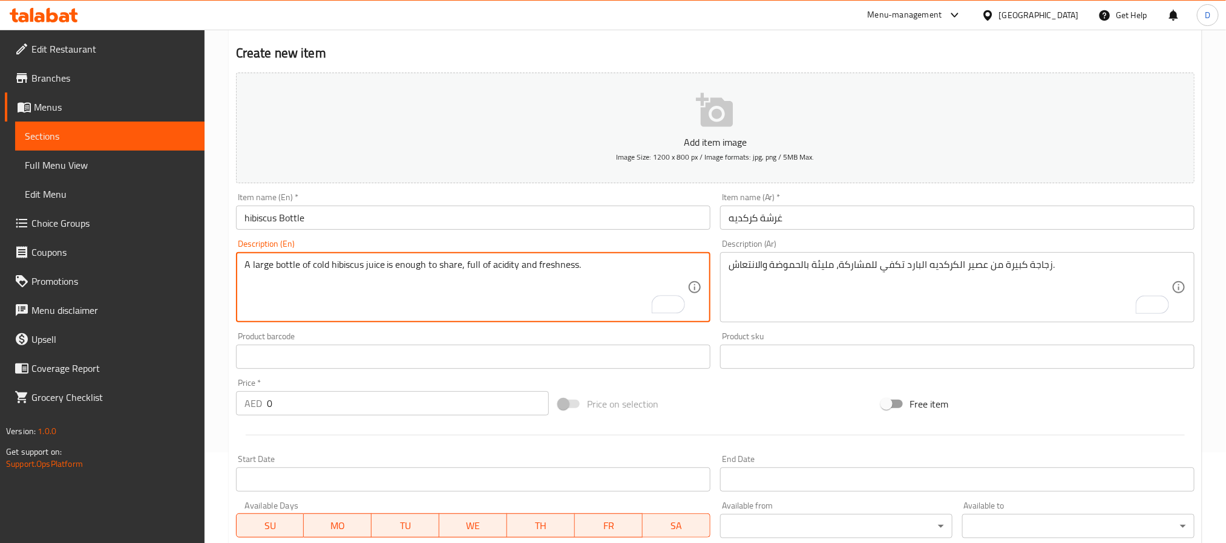
type textarea "A large bottle of cold hibiscus juice is enough to share, full of acidity and f…"
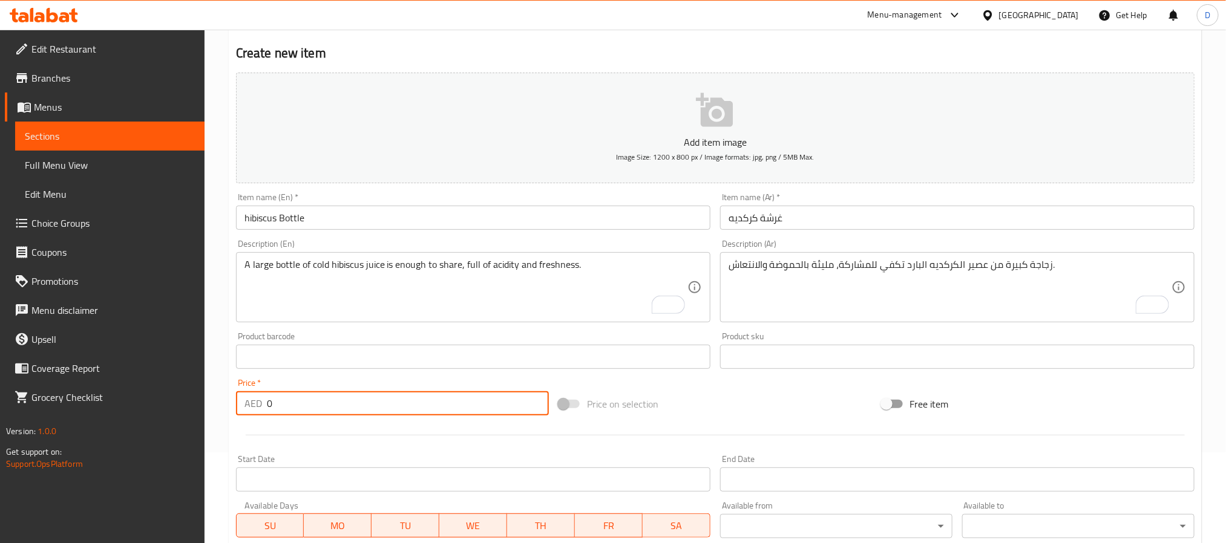
drag, startPoint x: 343, startPoint y: 410, endPoint x: 269, endPoint y: 407, distance: 74.5
click at [269, 407] on input "0" at bounding box center [408, 403] width 282 height 24
type input "55"
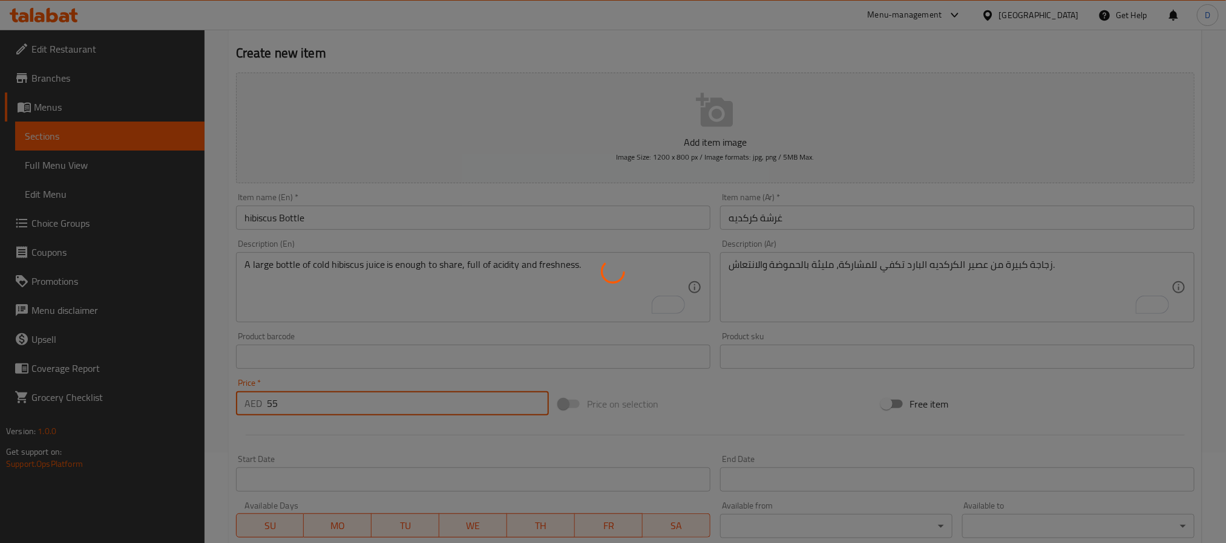
type input "0"
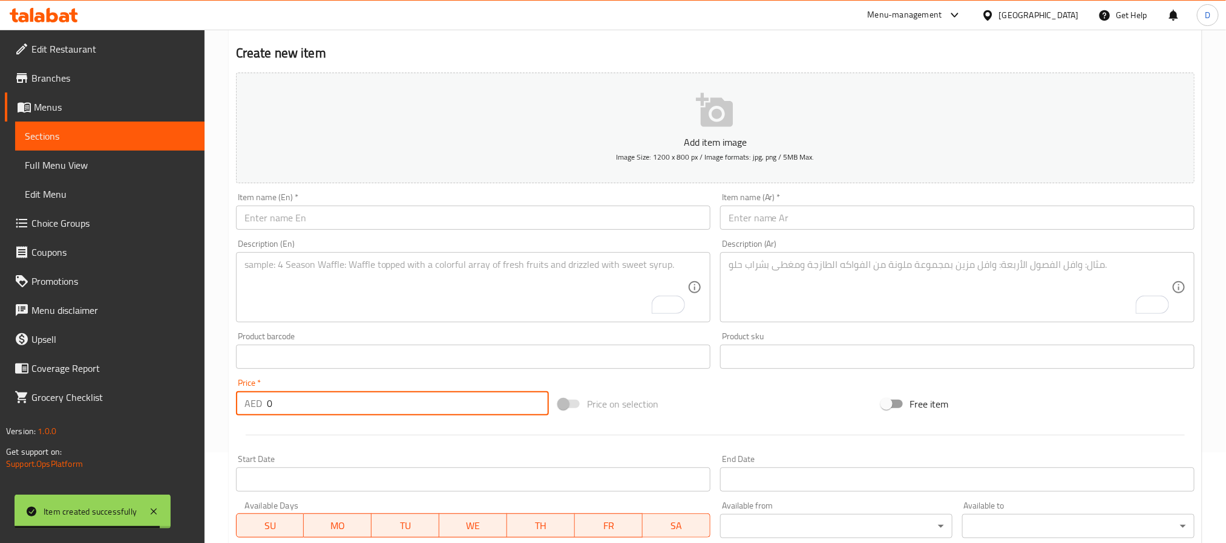
scroll to position [0, 0]
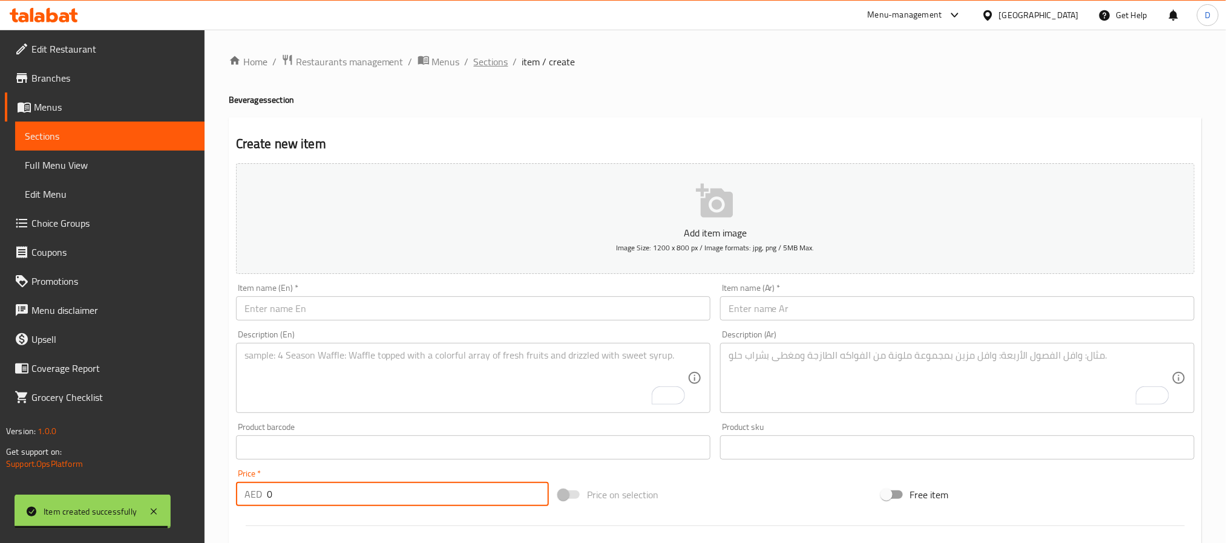
click at [502, 66] on span "Sections" at bounding box center [491, 61] width 34 height 15
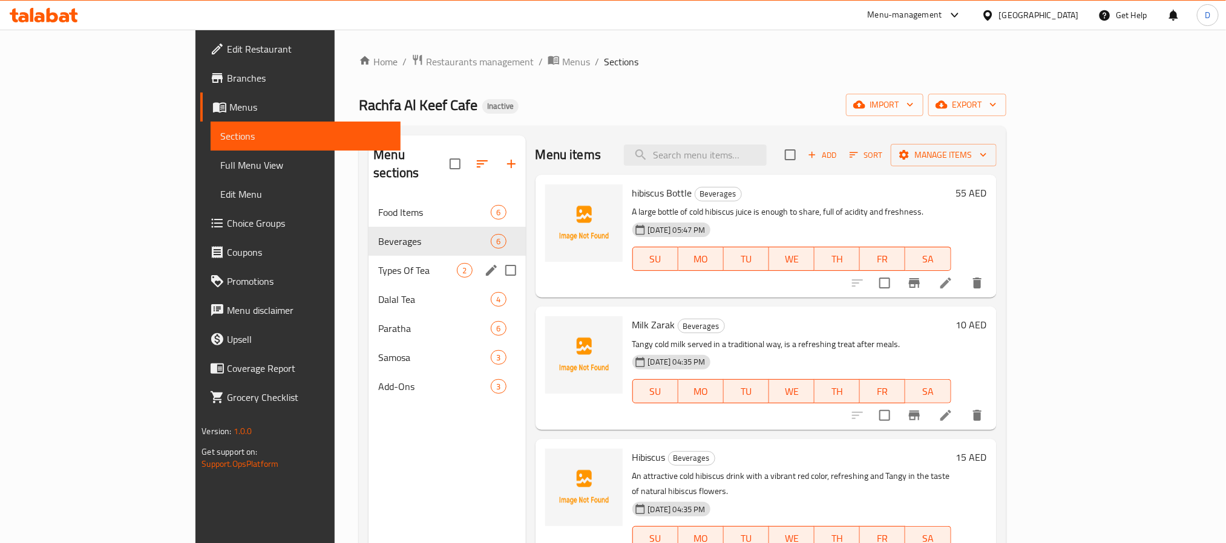
click at [368, 262] on div "Types Of Tea 2" at bounding box center [446, 270] width 157 height 29
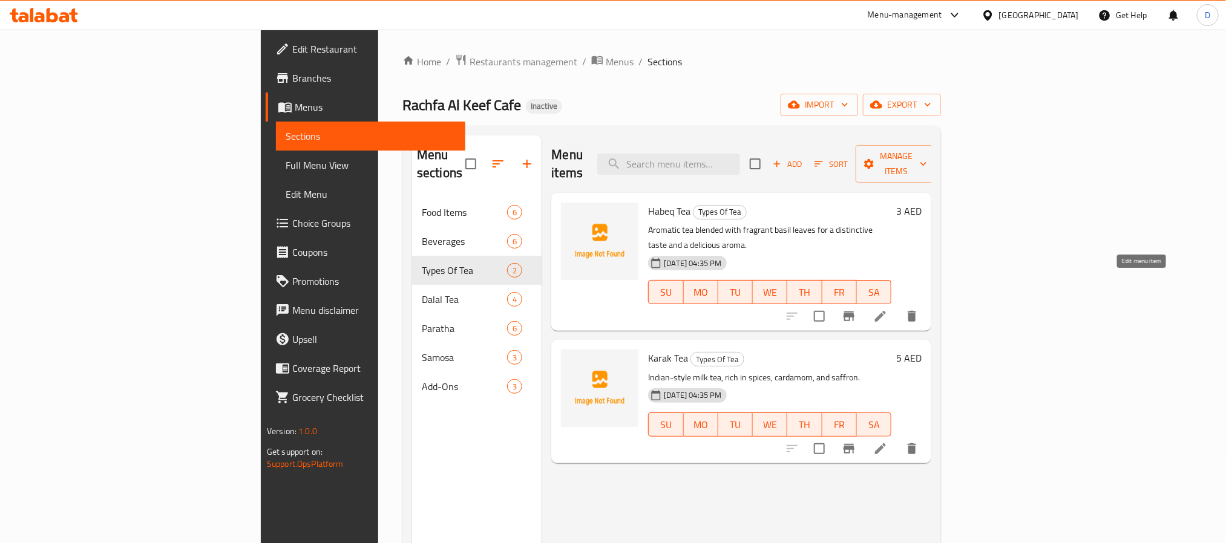
click at [886, 311] on icon at bounding box center [880, 316] width 11 height 11
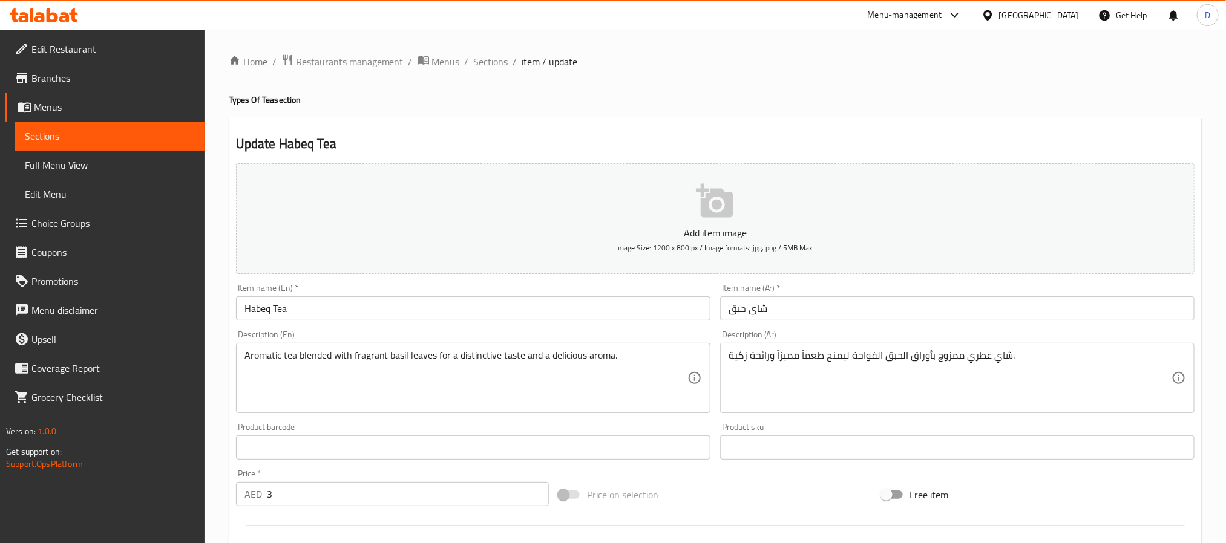
click at [255, 305] on input "Habeq Tea" at bounding box center [473, 308] width 474 height 24
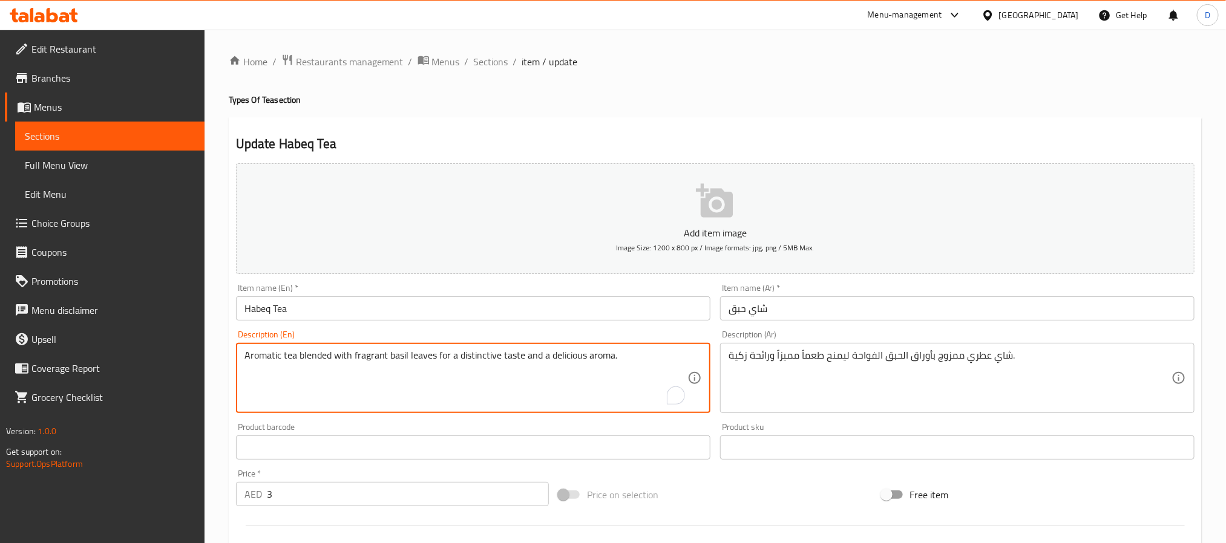
click at [396, 358] on textarea "Aromatic tea blended with fragrant basil leaves for a distinctive taste and a d…" at bounding box center [465, 378] width 443 height 57
paste textarea "Habeq"
type textarea "Aromatic tea blended with fragrant Habeq leaves for a distinctive taste and a d…"
click at [436, 314] on input "Habeq Tea" at bounding box center [473, 308] width 474 height 24
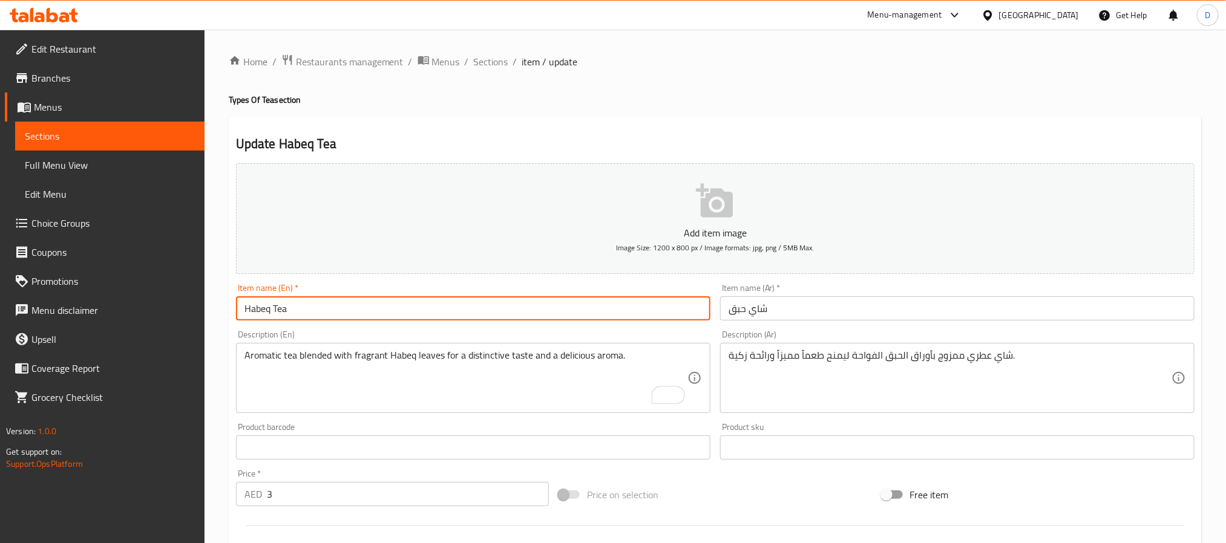
click at [500, 54] on span "Sections" at bounding box center [491, 61] width 34 height 15
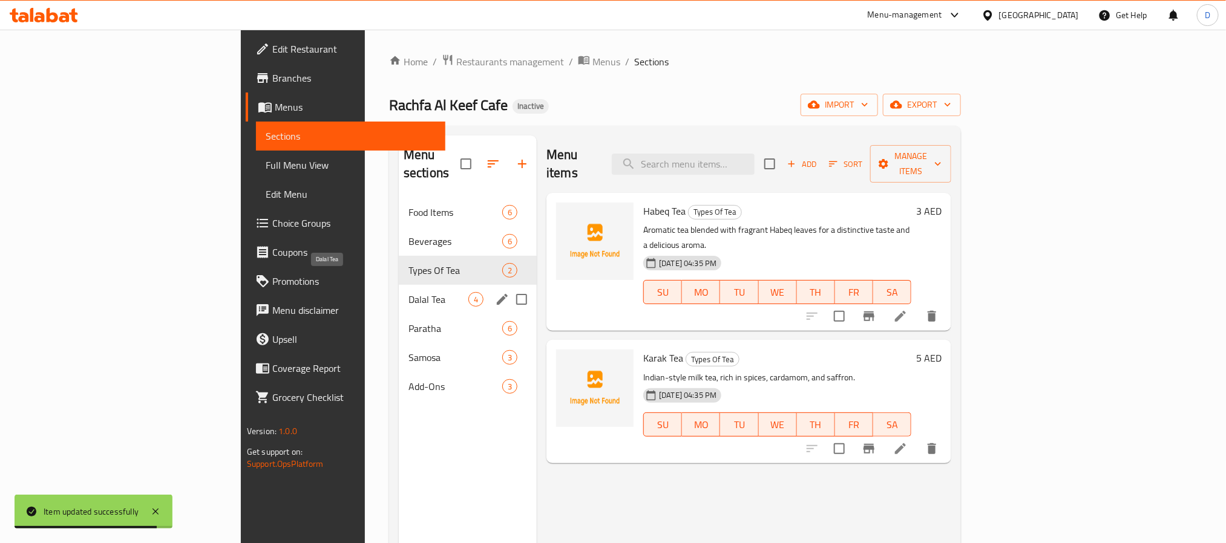
click at [408, 292] on span "Dalal Tea" at bounding box center [438, 299] width 60 height 15
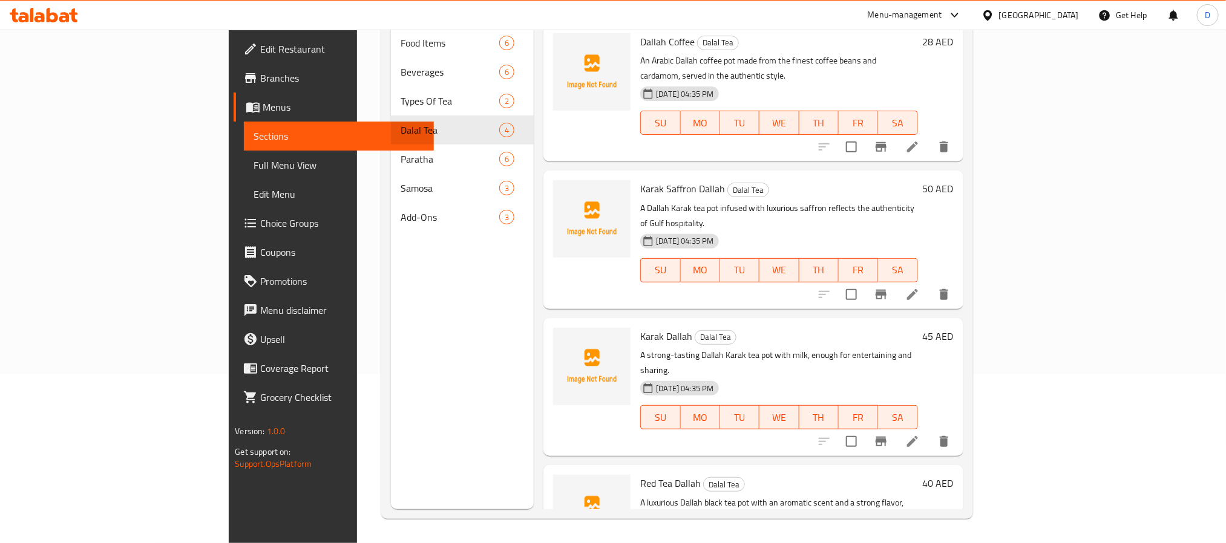
scroll to position [15, 0]
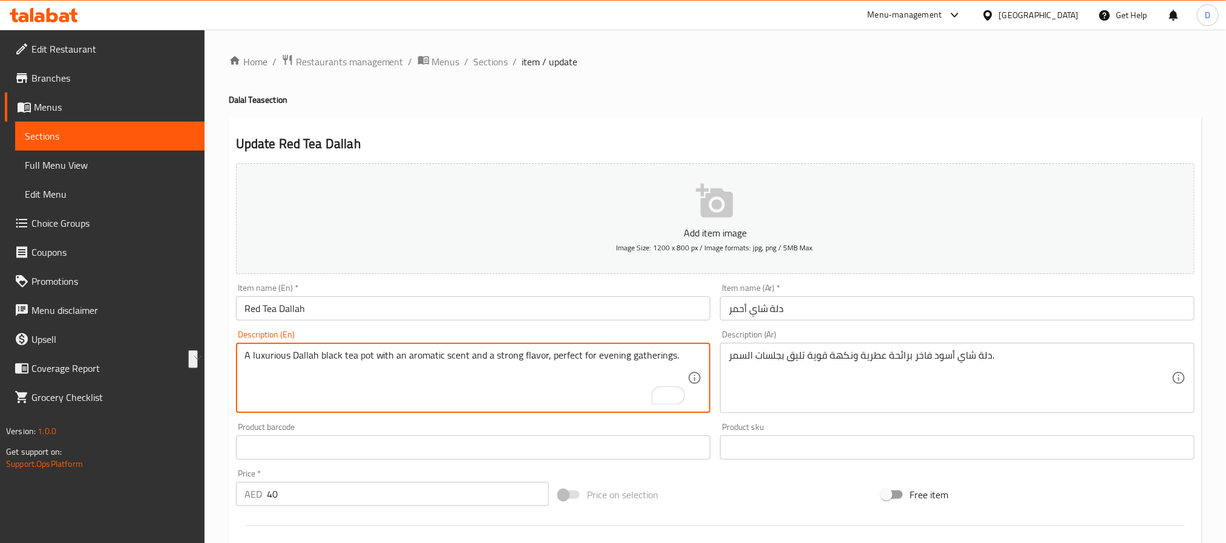
drag, startPoint x: 677, startPoint y: 356, endPoint x: 544, endPoint y: 356, distance: 132.5
type textarea "A luxurious Dallah black tea pot with an aromatic scent and a strong flavor"
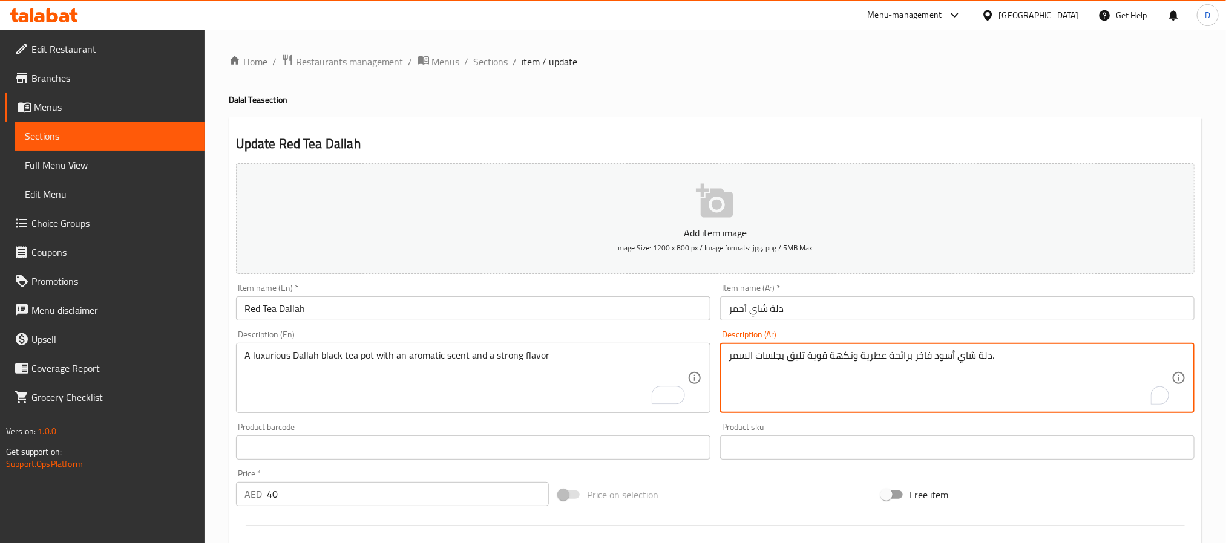
drag, startPoint x: 802, startPoint y: 356, endPoint x: 730, endPoint y: 356, distance: 72.6
type textarea "دلة شاي أسود فاخر برائحة عطرية ونكهة قوية ت."
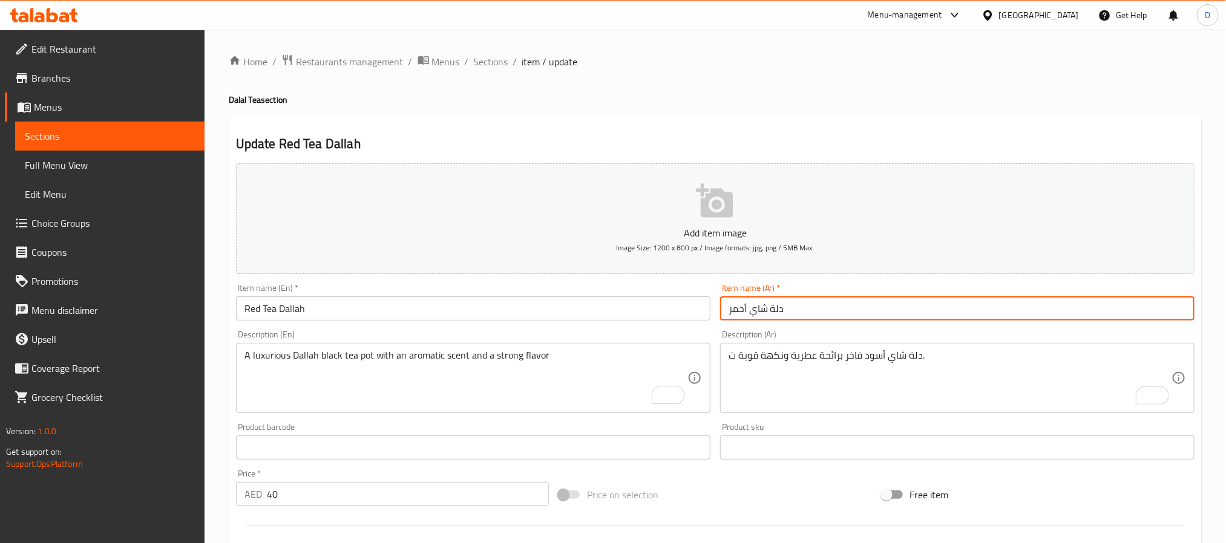
click at [822, 315] on input "دلة شاي أحمر" at bounding box center [957, 308] width 474 height 24
click at [494, 56] on span "Sections" at bounding box center [491, 61] width 34 height 15
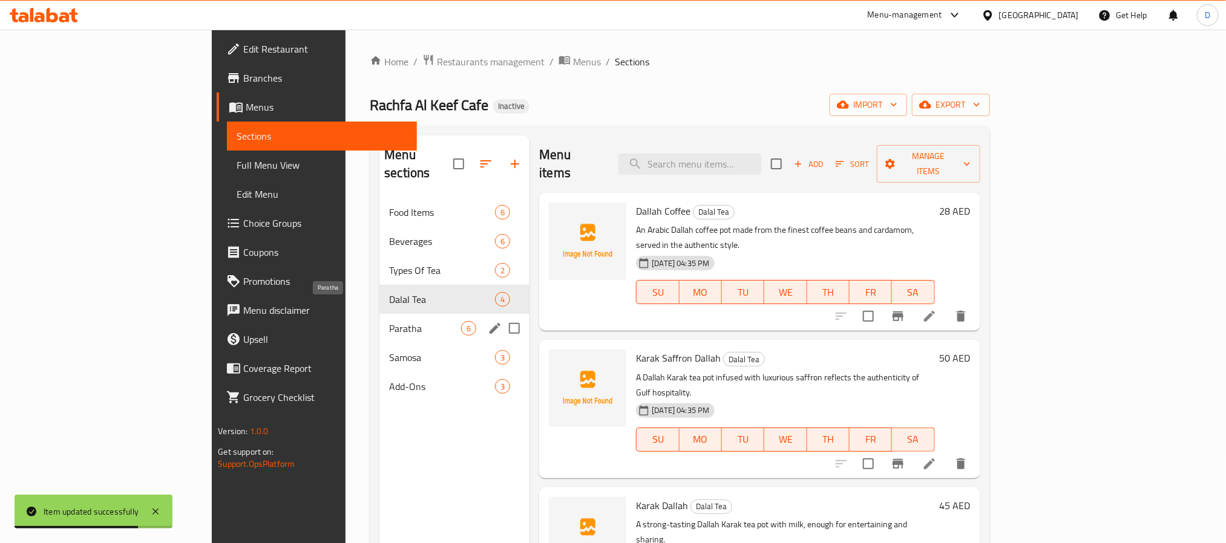
click at [389, 321] on span "Paratha" at bounding box center [425, 328] width 72 height 15
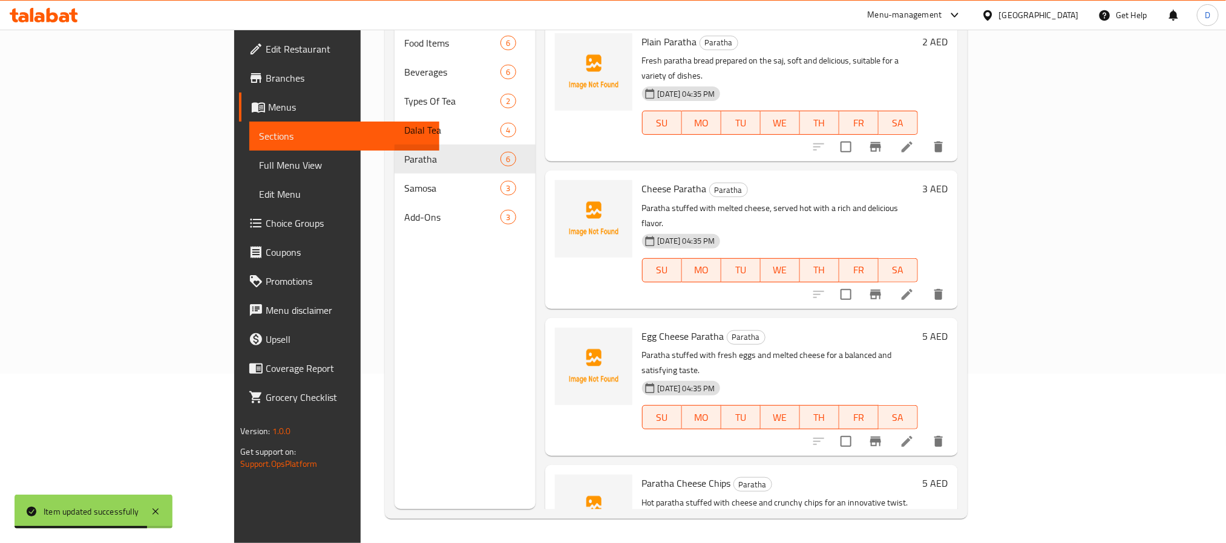
scroll to position [280, 0]
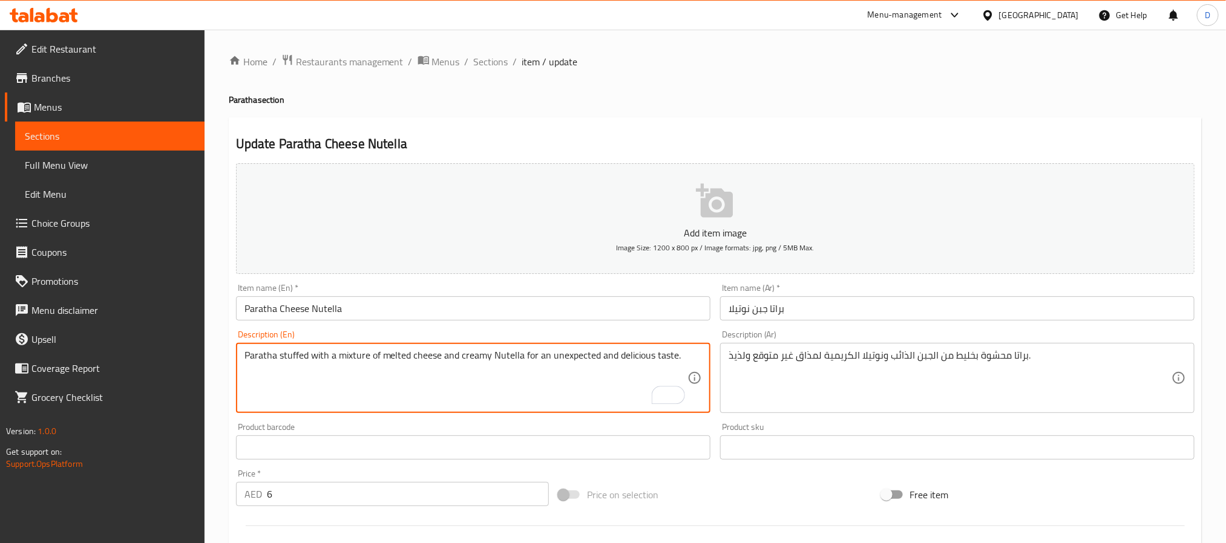
drag, startPoint x: 679, startPoint y: 359, endPoint x: 519, endPoint y: 358, distance: 160.3
type textarea "Paratha stuffed with a mixture of melted cheese and creamy Nutella"
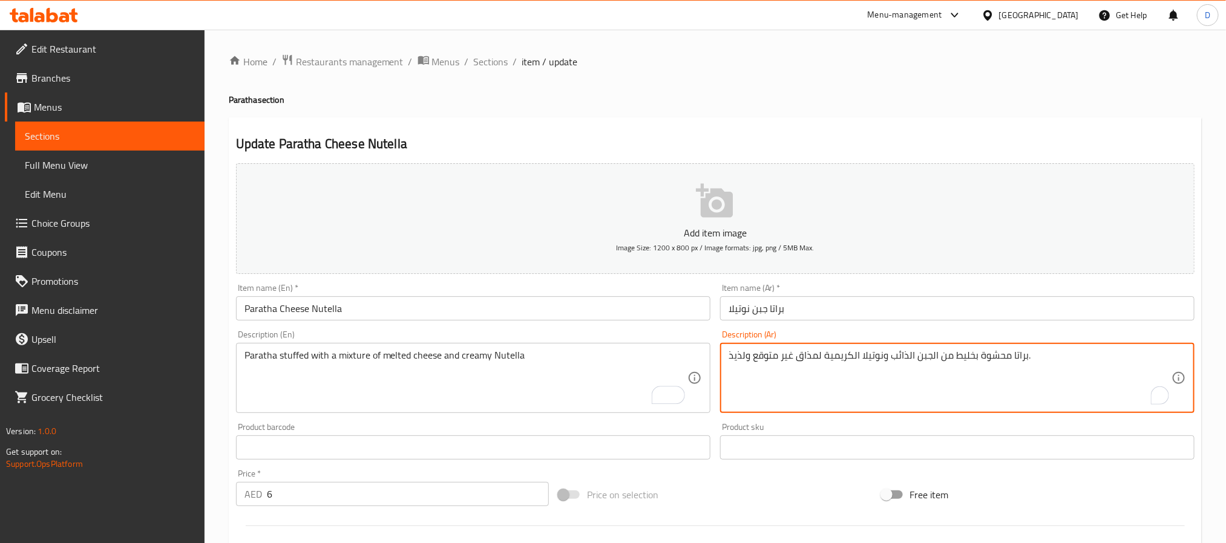
drag, startPoint x: 824, startPoint y: 358, endPoint x: 722, endPoint y: 361, distance: 101.7
type textarea "براتا محشوة بخليط من الجبن الذائب ونوتيلا الكريمية."
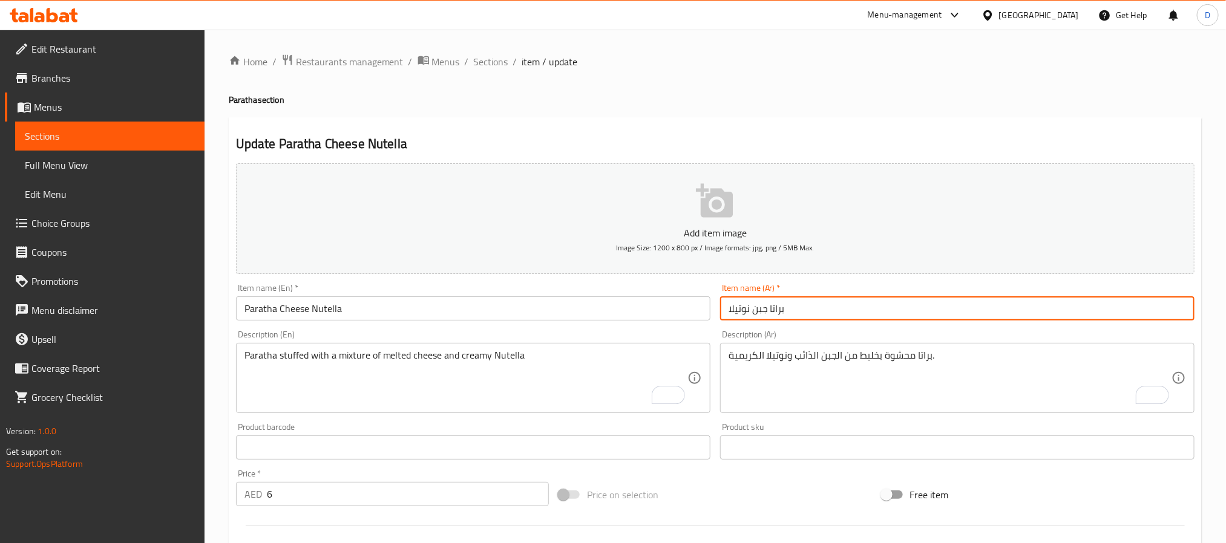
click at [797, 312] on input "براتا جبن نوتيلا" at bounding box center [957, 308] width 474 height 24
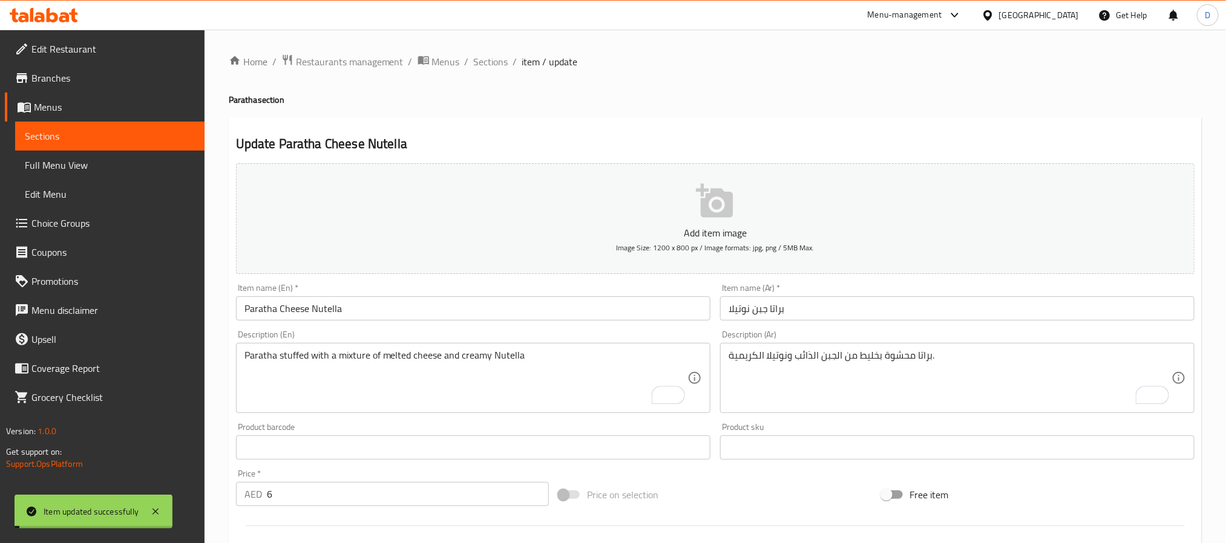
click at [494, 60] on span "Sections" at bounding box center [491, 61] width 34 height 15
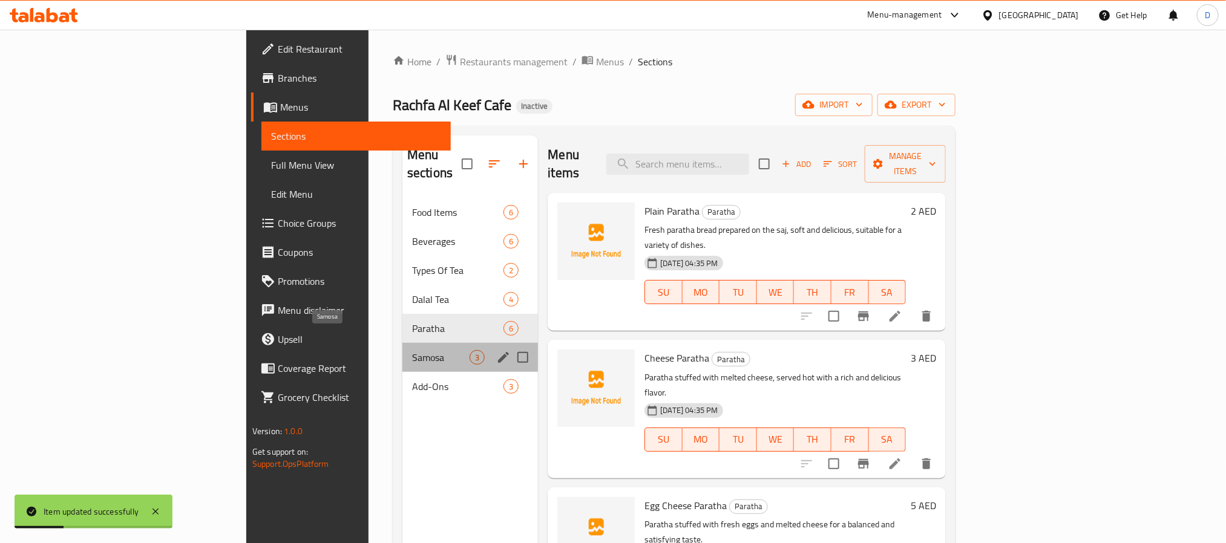
click at [412, 350] on span "Samosa" at bounding box center [440, 357] width 57 height 15
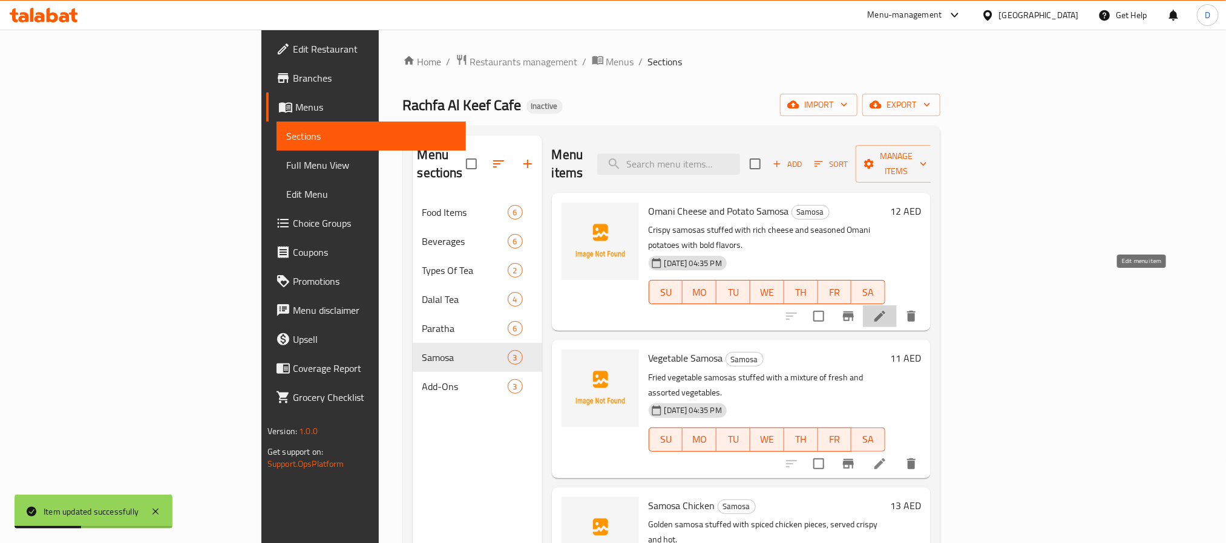
click at [887, 309] on icon at bounding box center [879, 316] width 15 height 15
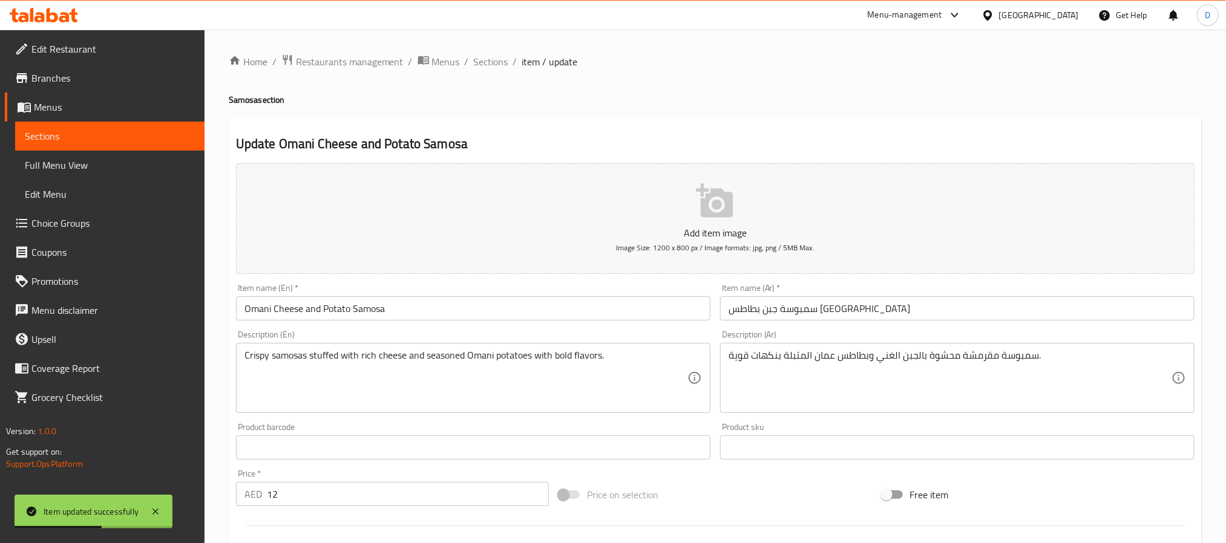
click at [260, 302] on input "Omani Cheese and Potato Samosa" at bounding box center [473, 308] width 474 height 24
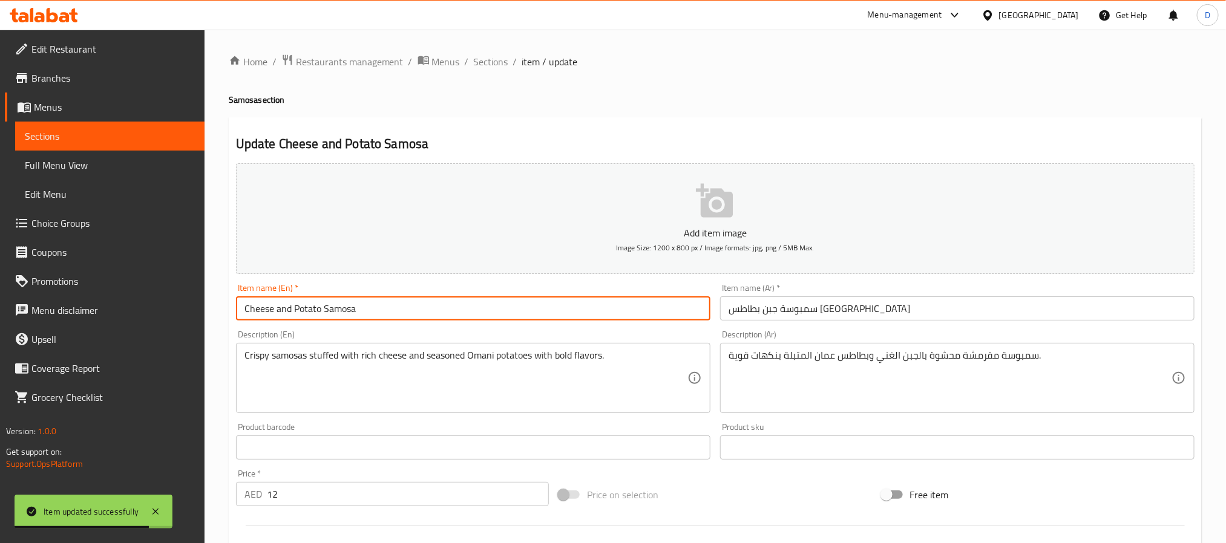
click at [290, 311] on input "Cheese and Potato Samosa" at bounding box center [473, 308] width 474 height 24
paste input "Omani"
type input "Cheese and Omani Potato Samosa"
click at [476, 54] on span "Sections" at bounding box center [491, 61] width 34 height 15
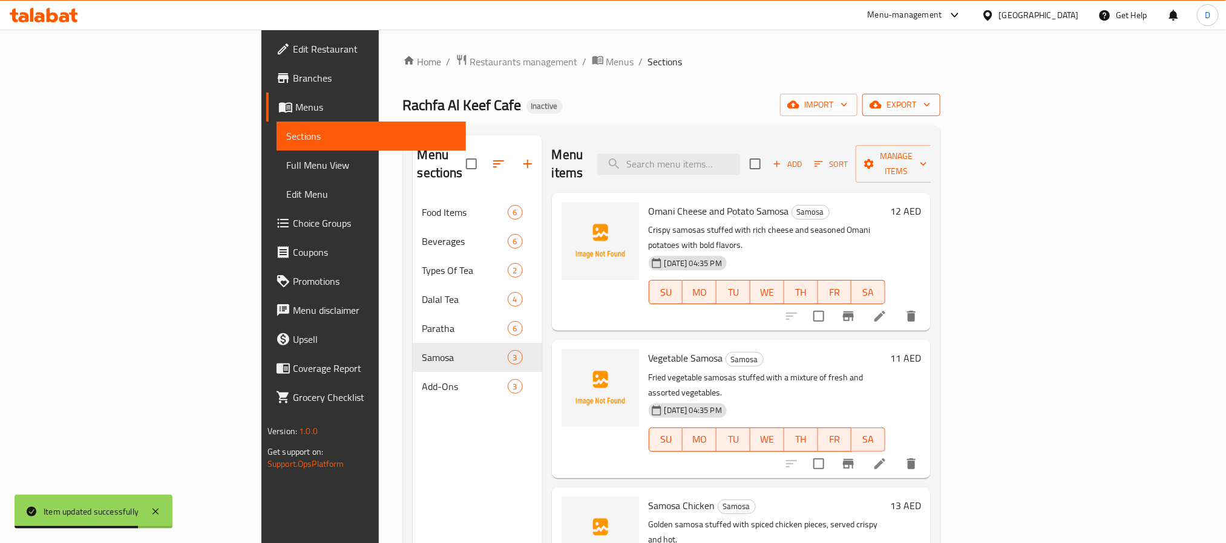
click at [930, 106] on span "export" at bounding box center [901, 104] width 59 height 15
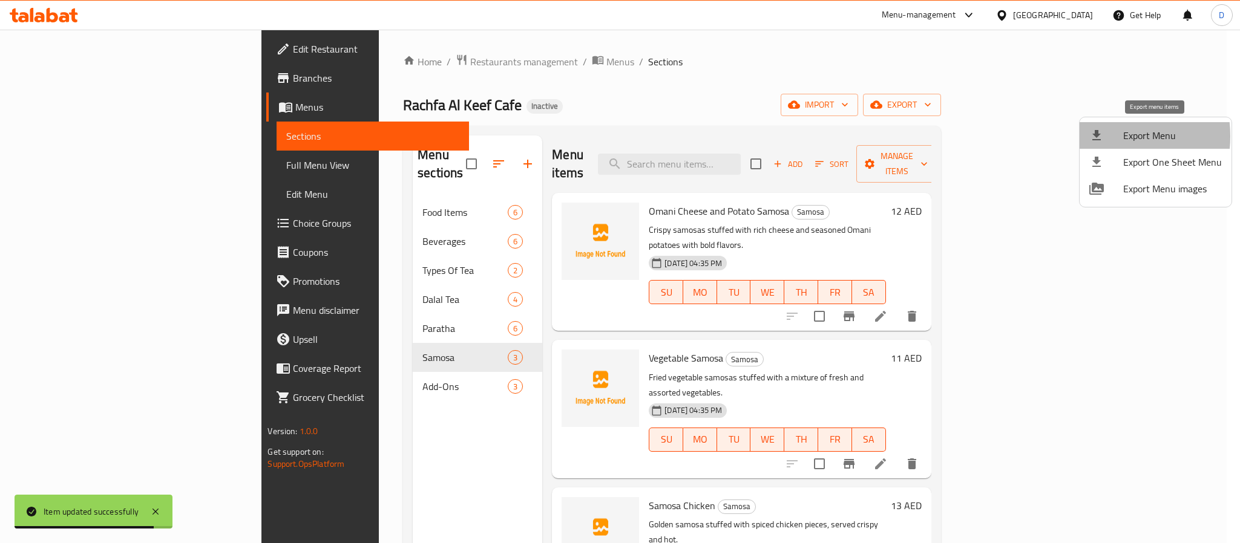
click at [1098, 136] on icon at bounding box center [1096, 135] width 8 height 10
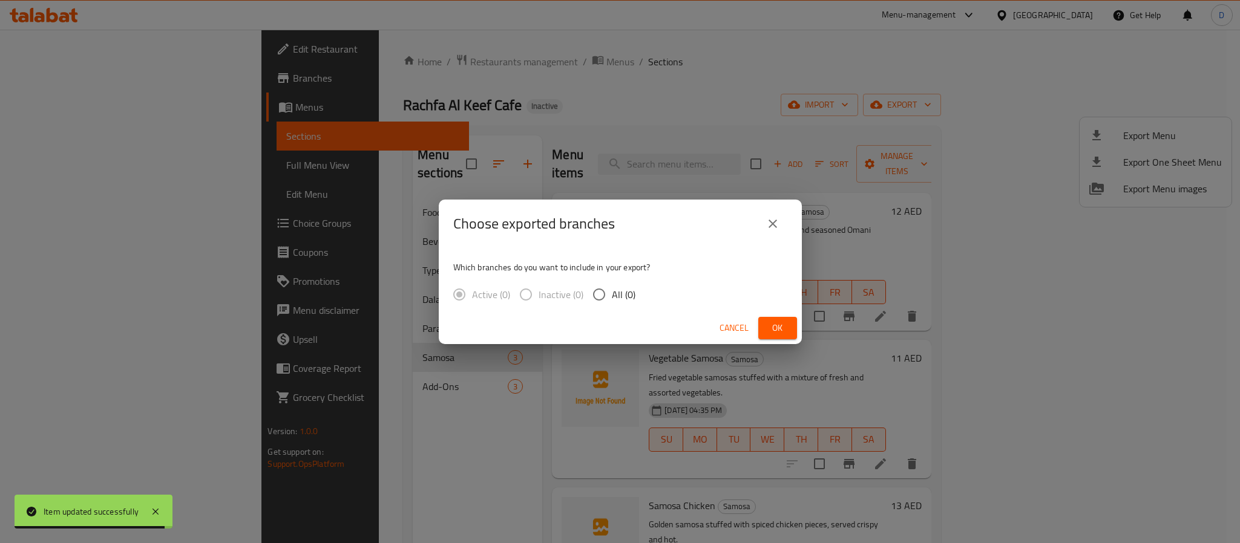
click at [782, 318] on button "Ok" at bounding box center [777, 328] width 39 height 22
click at [780, 327] on span "Ok" at bounding box center [777, 328] width 19 height 15
click at [768, 298] on div "Which branches do you want to include in your export? Active (0) Inactive (0) A…" at bounding box center [620, 280] width 363 height 64
click at [780, 329] on span "Ok" at bounding box center [777, 328] width 19 height 15
click at [750, 286] on div "Which branches do you want to include in your export? Active (0) Inactive (0) A…" at bounding box center [620, 280] width 363 height 64
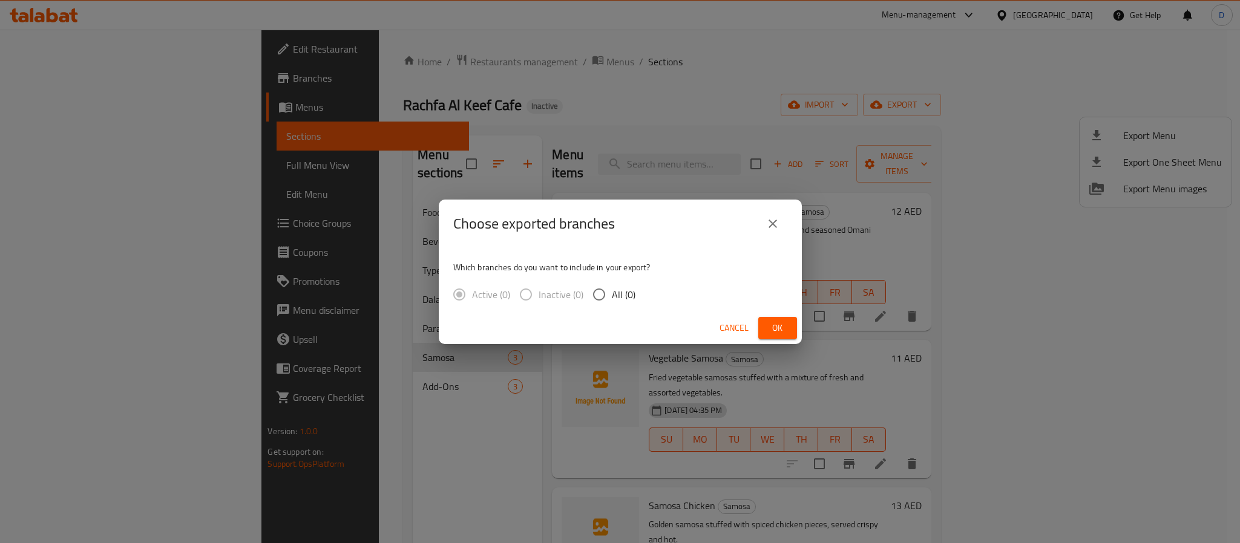
click at [731, 315] on div "Cancel Ok" at bounding box center [620, 328] width 363 height 32
click at [733, 321] on span "Cancel" at bounding box center [733, 328] width 29 height 15
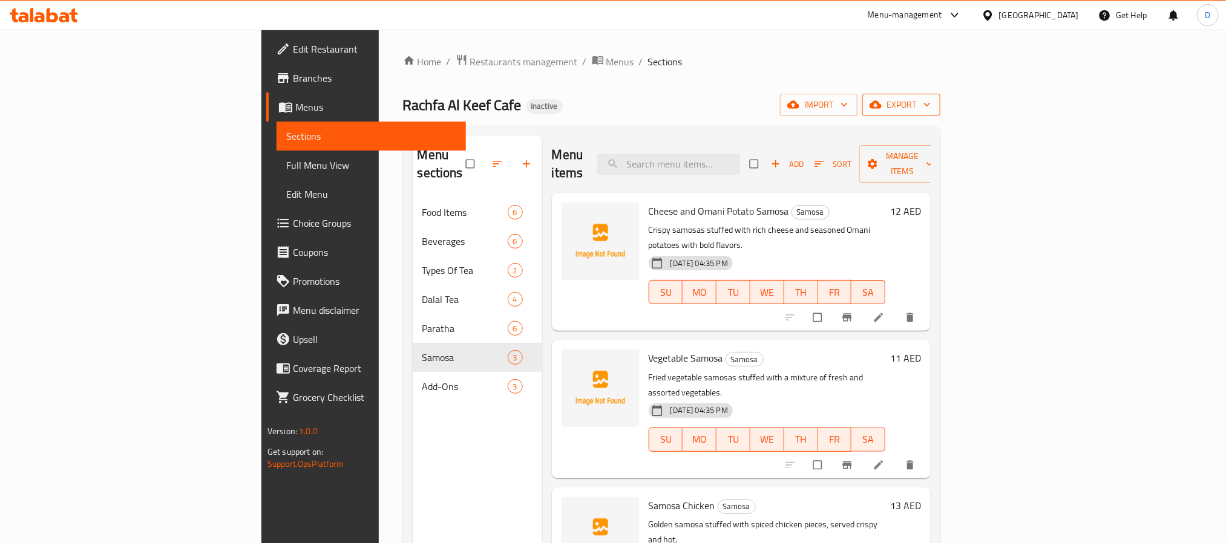
click at [930, 104] on span "export" at bounding box center [901, 104] width 59 height 15
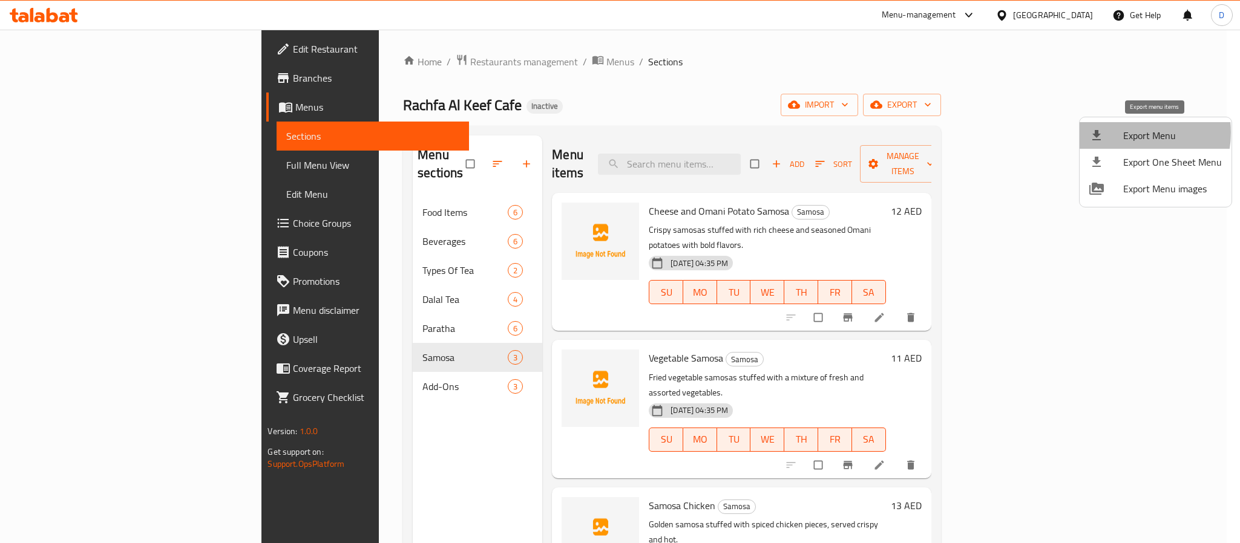
click at [1124, 132] on span "Export Menu" at bounding box center [1172, 135] width 99 height 15
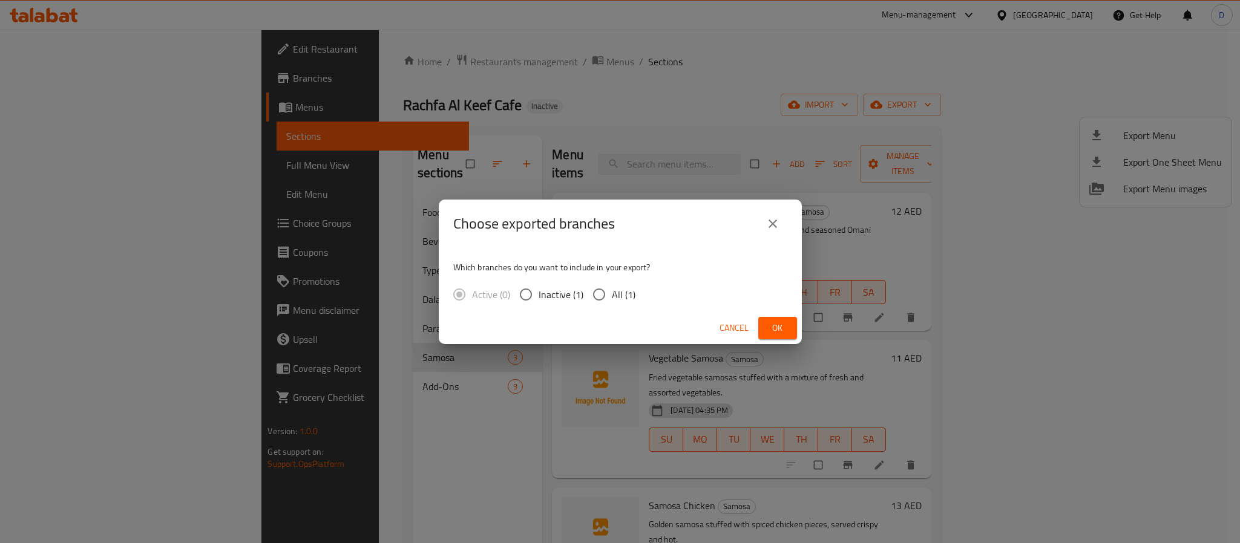
click at [780, 324] on span "Ok" at bounding box center [777, 328] width 19 height 15
